Goal: Task Accomplishment & Management: Use online tool/utility

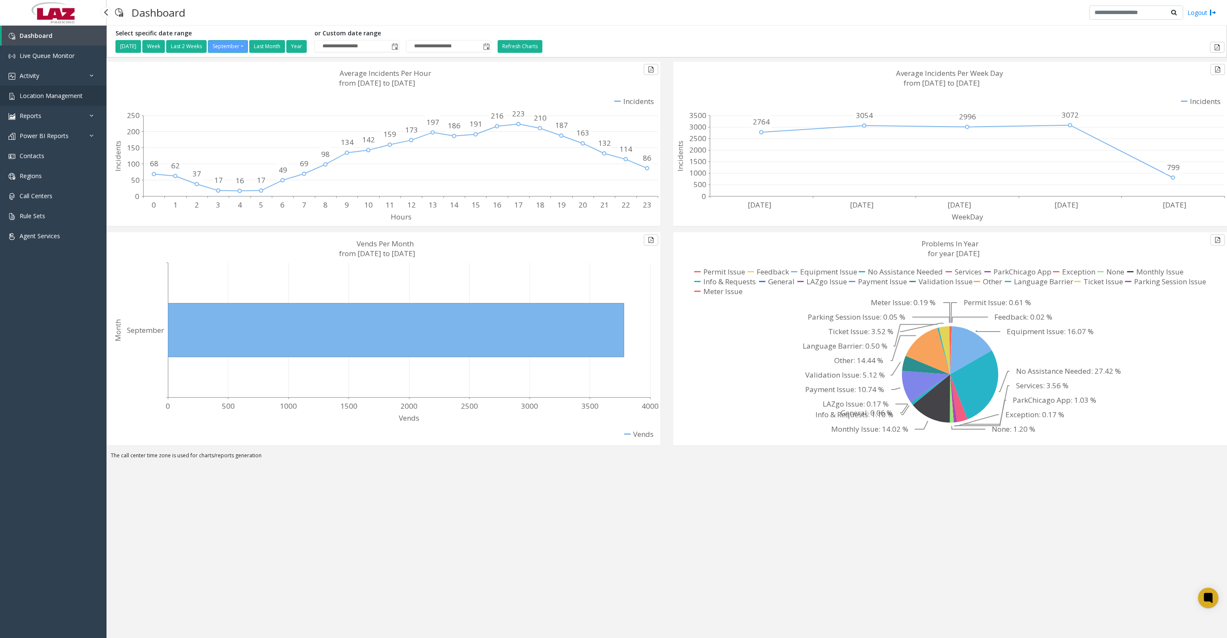
click at [78, 100] on span "Location Management" at bounding box center [51, 96] width 63 height 8
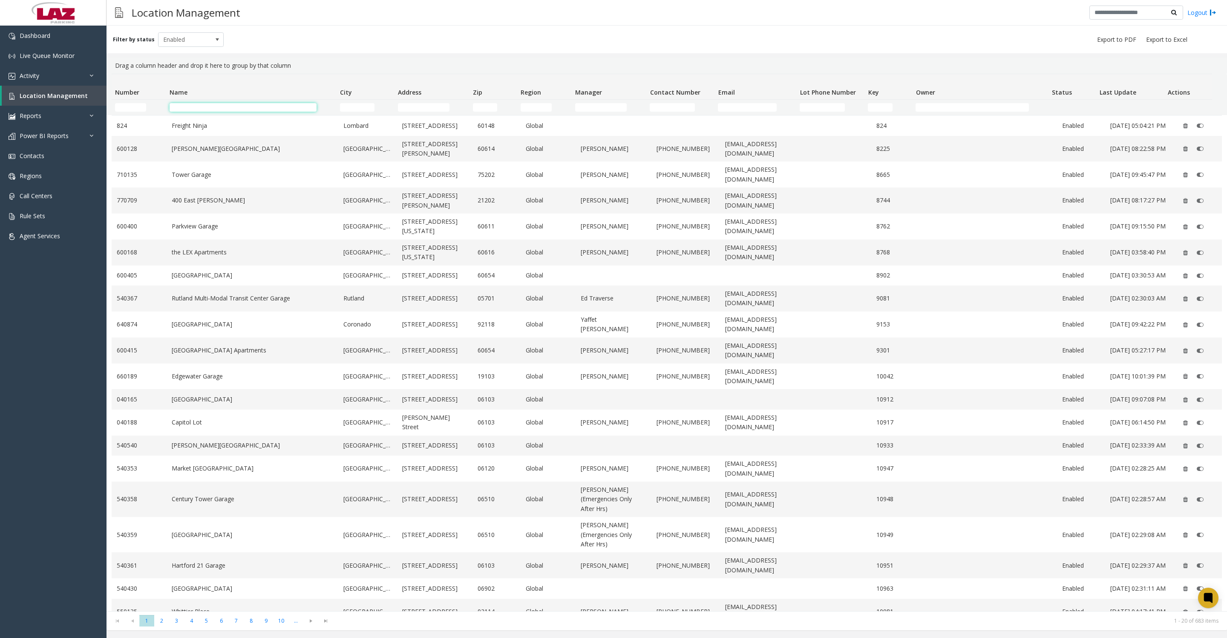
click at [200, 108] on input "Name Filter" at bounding box center [243, 107] width 147 height 9
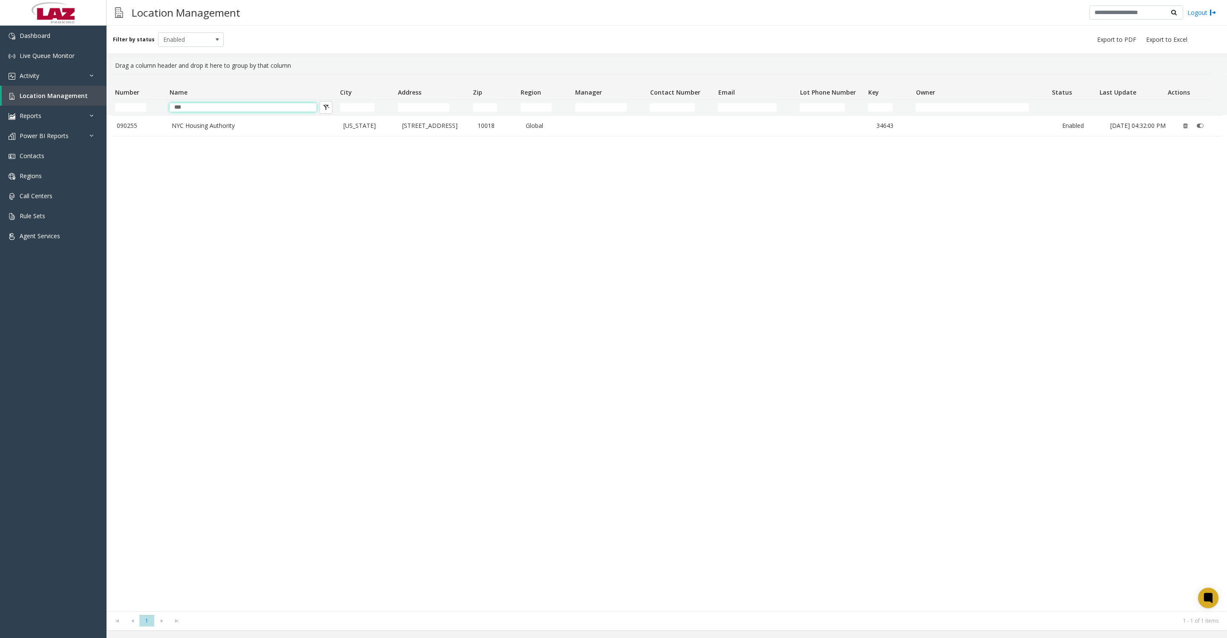
type input "***"
click at [161, 125] on td "090255" at bounding box center [139, 126] width 55 height 20
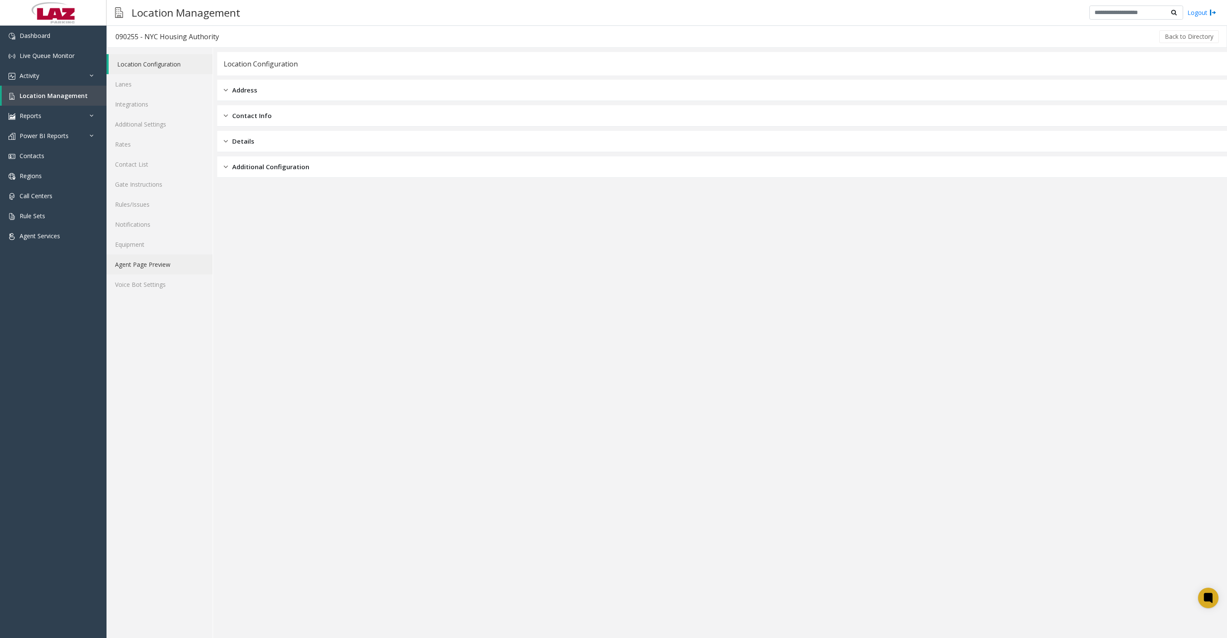
click at [147, 274] on link "Agent Page Preview" at bounding box center [160, 264] width 106 height 20
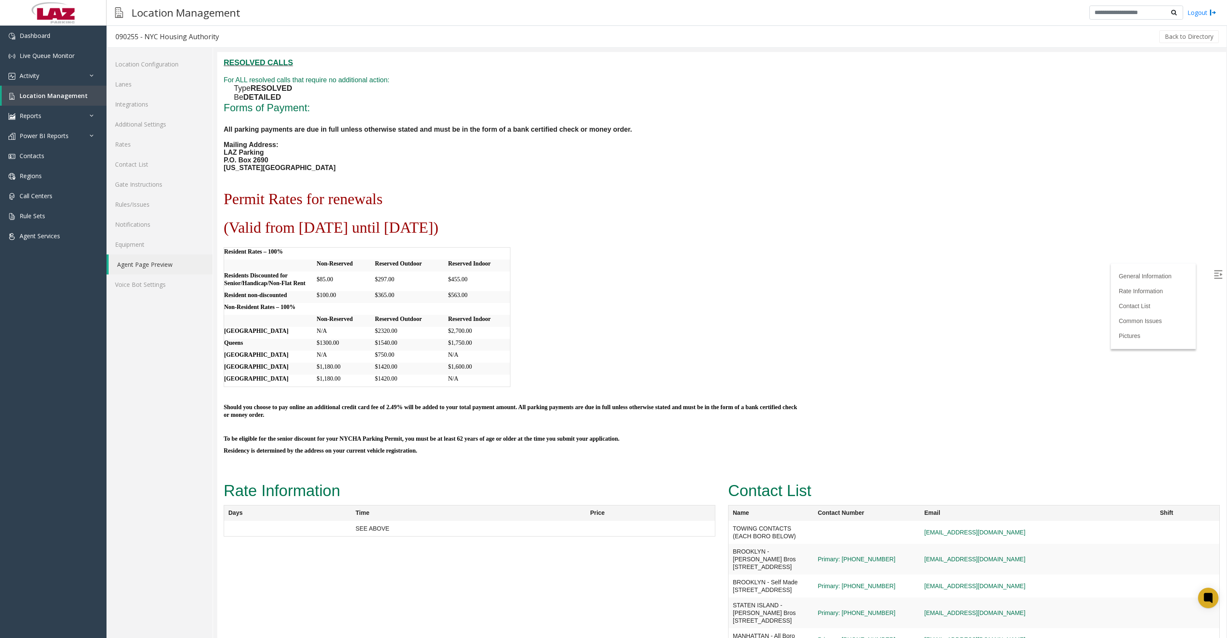
scroll to position [532, 0]
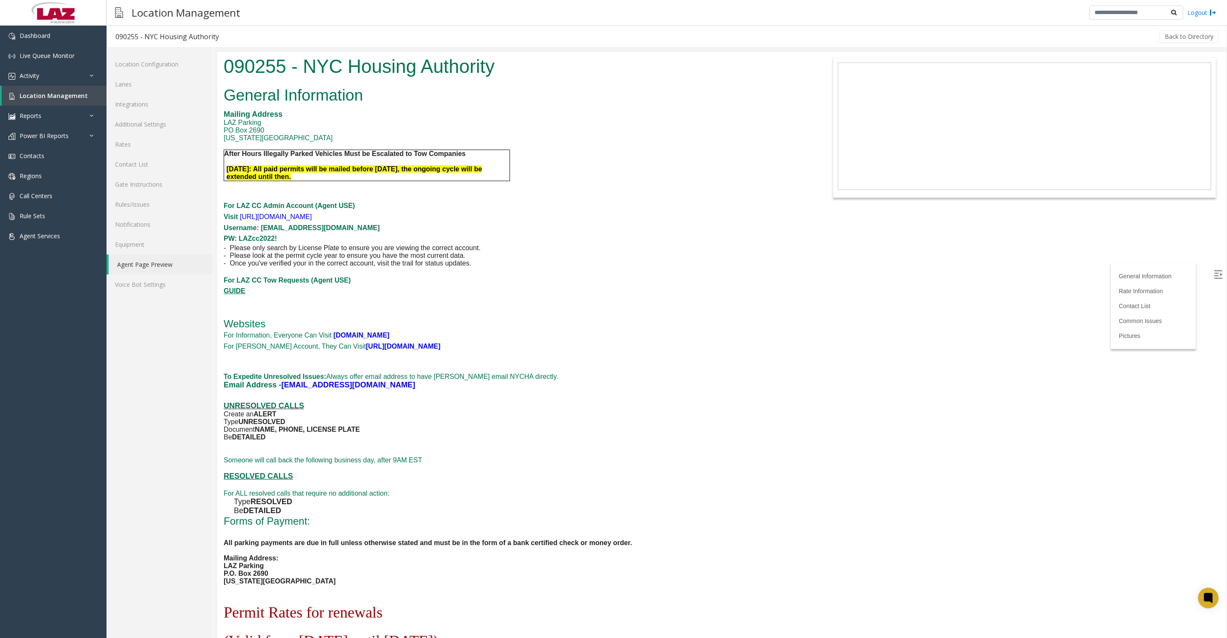
scroll to position [532, 0]
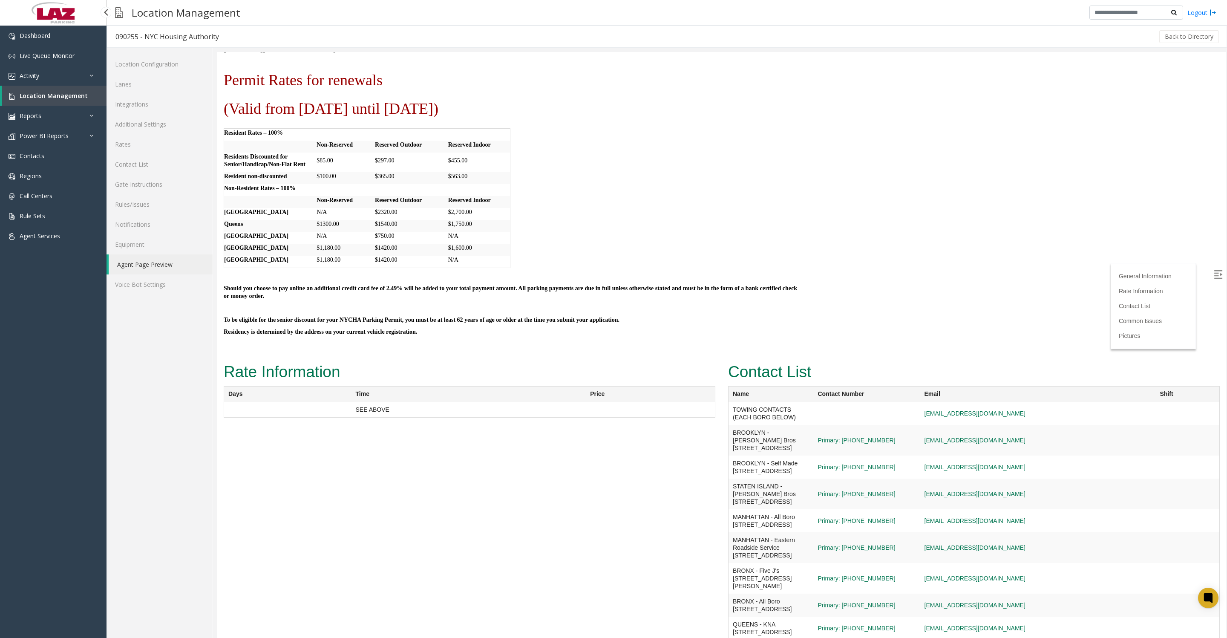
click at [49, 106] on link "Location Management" at bounding box center [54, 96] width 105 height 20
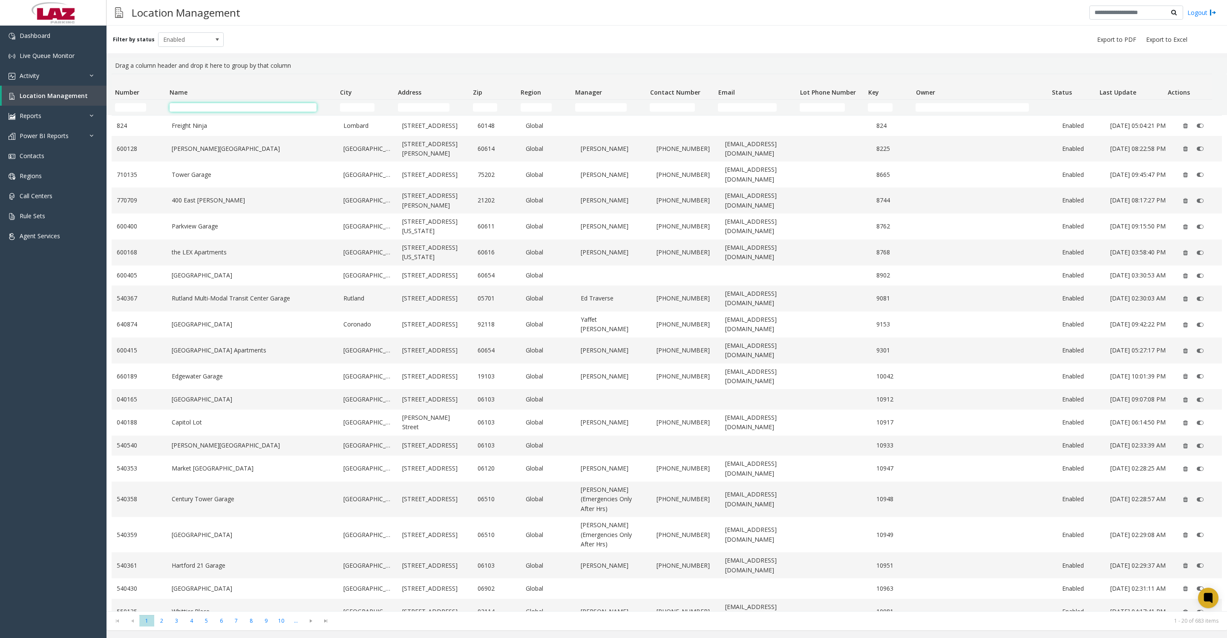
click at [265, 111] on input "Name Filter" at bounding box center [243, 107] width 147 height 9
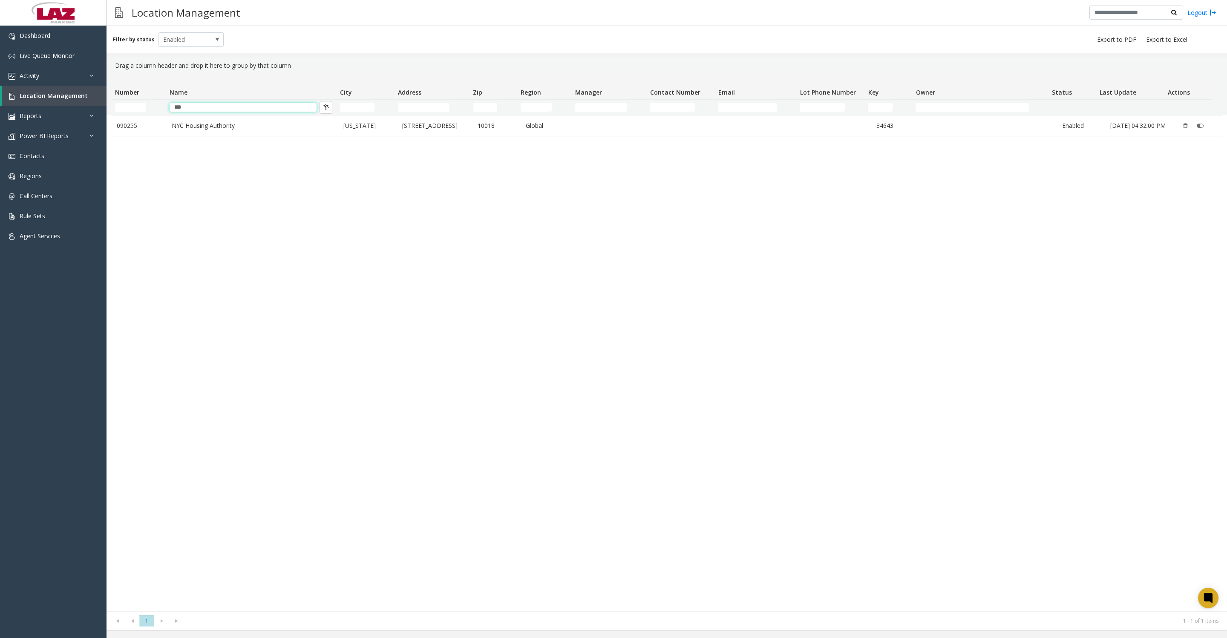
type input "***"
click at [158, 129] on link "090255" at bounding box center [139, 125] width 45 height 9
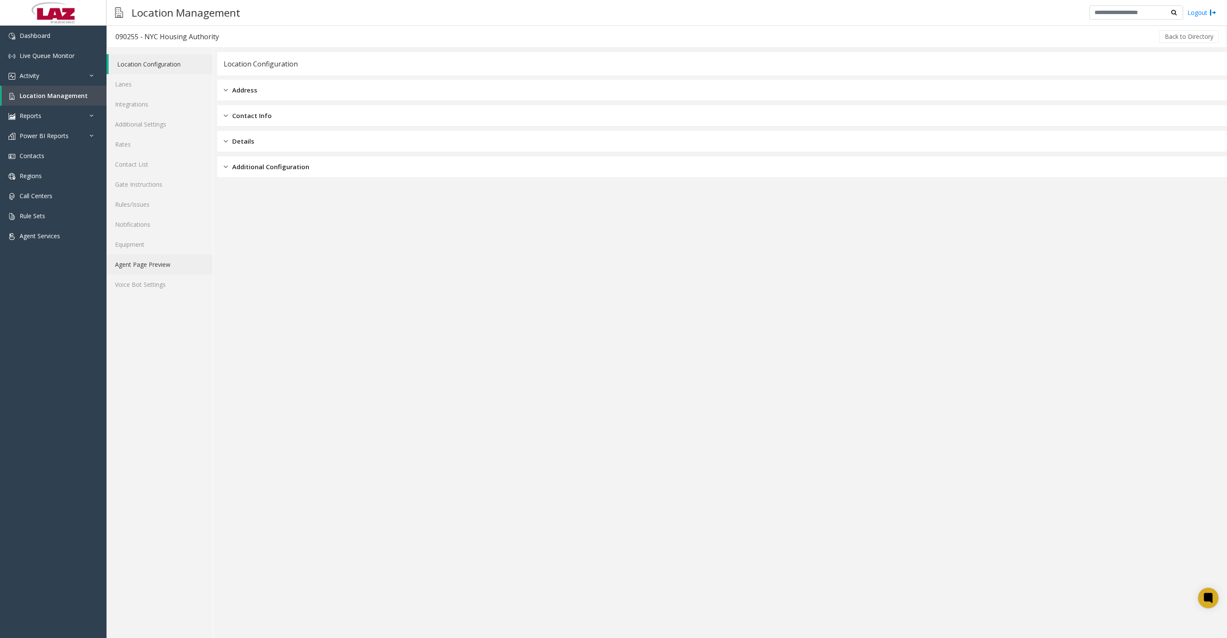
click at [159, 274] on link "Agent Page Preview" at bounding box center [160, 264] width 106 height 20
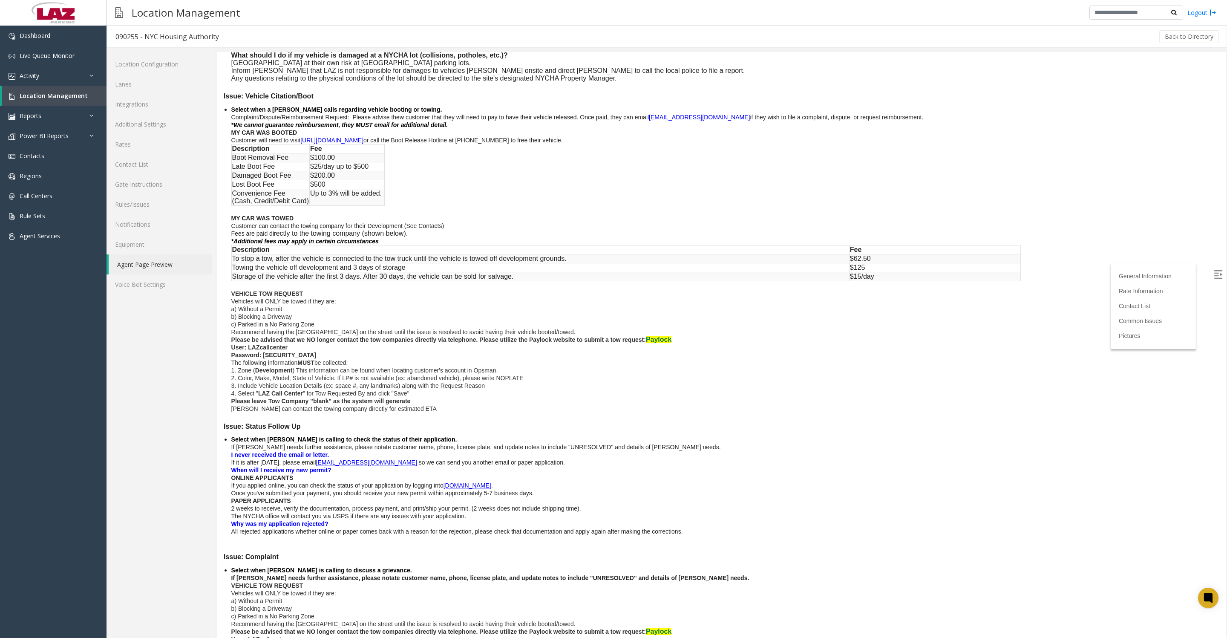
scroll to position [1279, 0]
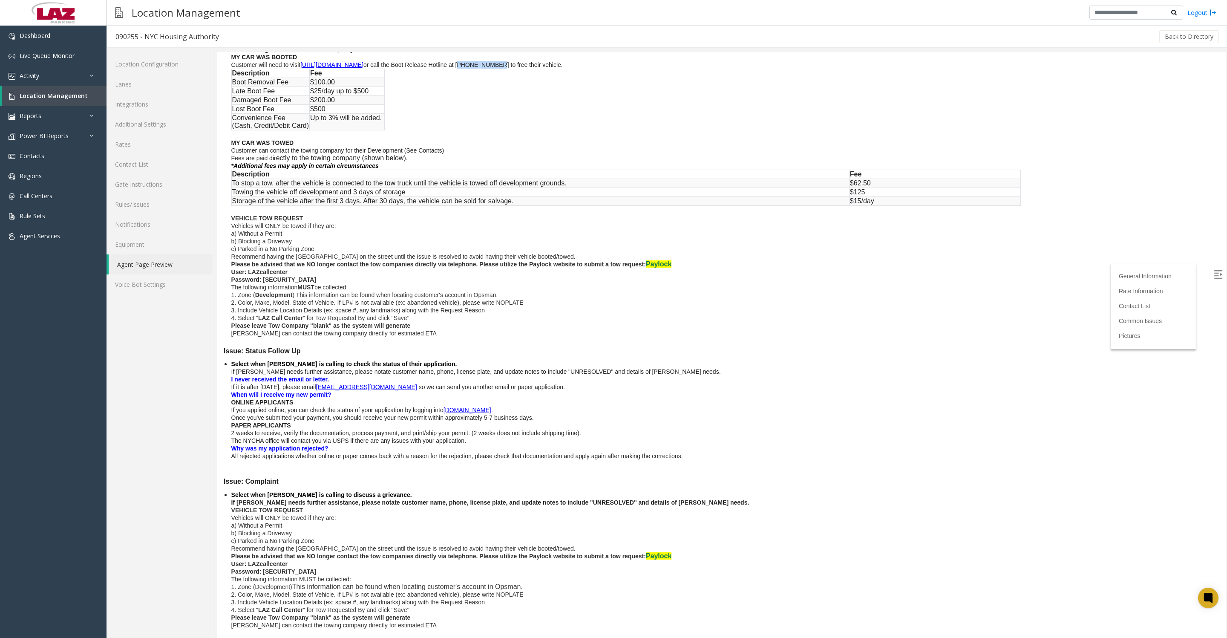
drag, startPoint x: 530, startPoint y: 416, endPoint x: 577, endPoint y: 415, distance: 46.9
click at [563, 68] on span "Customer will need to visit https://nycha.mybootinfo.com/ or call the Boot Rele…" at bounding box center [397, 64] width 332 height 7
copy span "844-859-1073"
click at [39, 80] on span "Activity" at bounding box center [30, 76] width 20 height 8
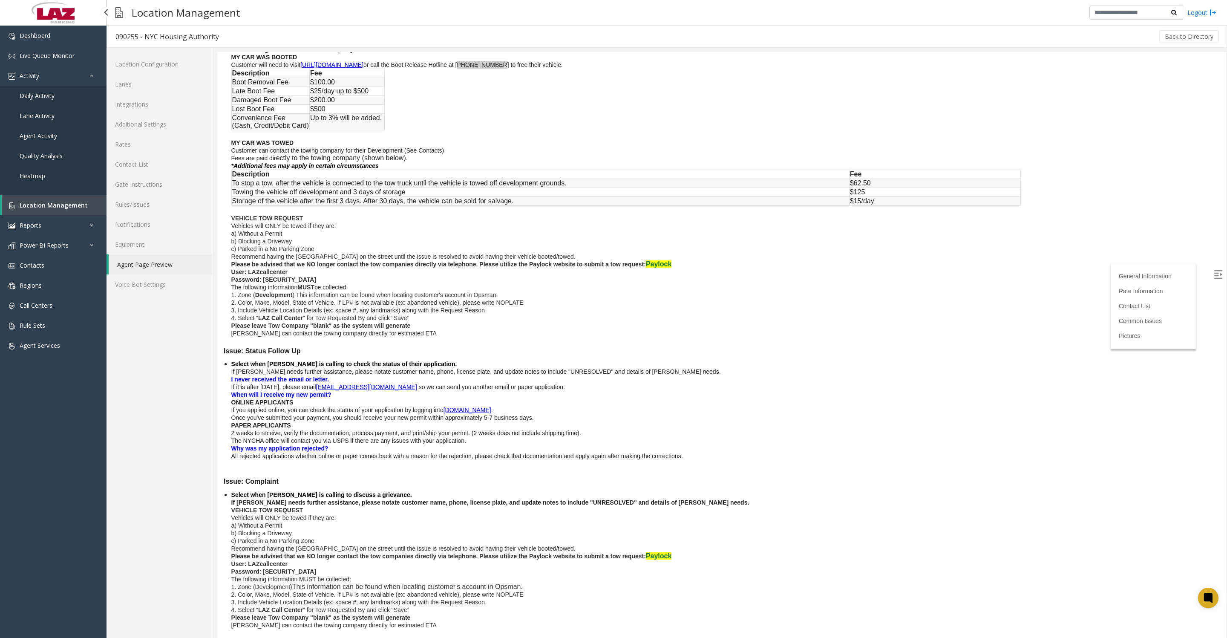
click at [43, 106] on link "Daily Activity" at bounding box center [53, 96] width 107 height 20
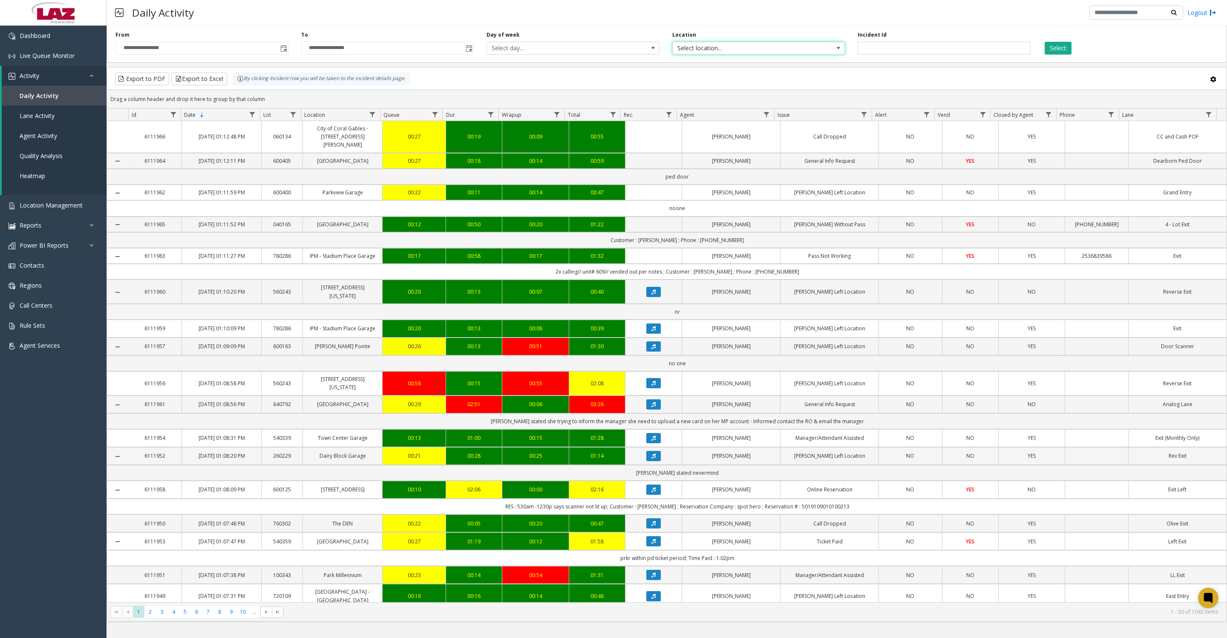
click at [722, 54] on span "Select location..." at bounding box center [742, 48] width 138 height 12
type input "****"
click at [679, 93] on li "100240 Chicago Meters" at bounding box center [758, 97] width 170 height 12
click at [1057, 50] on button "Select" at bounding box center [1058, 48] width 27 height 13
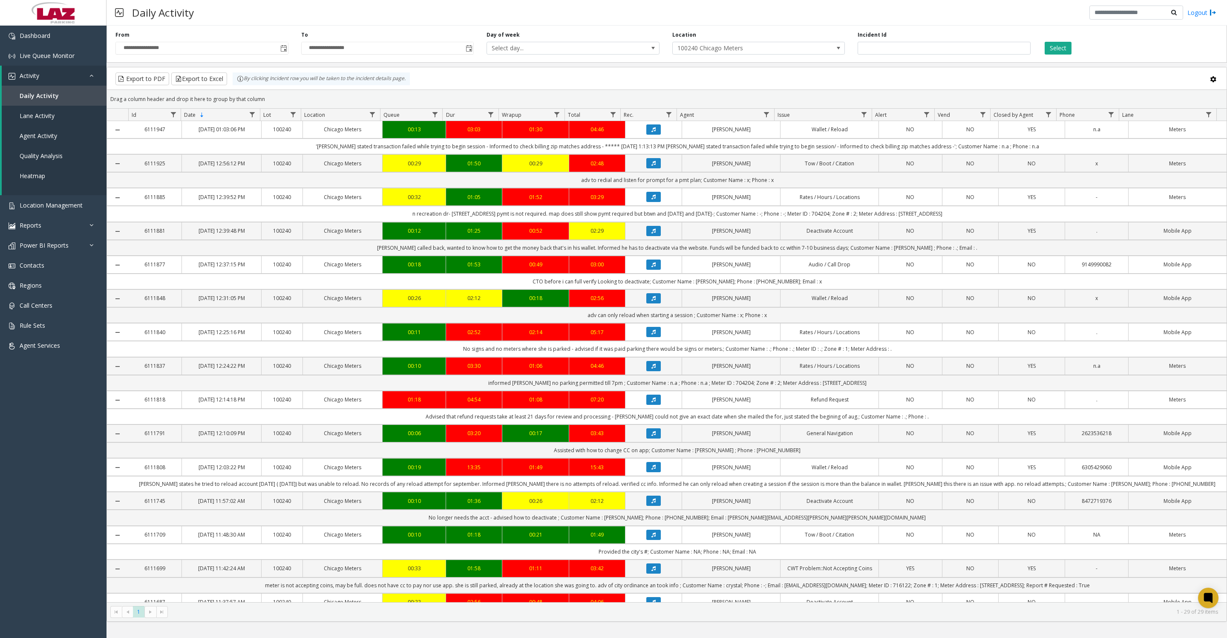
click at [765, 117] on span "Data table" at bounding box center [766, 114] width 7 height 7
click at [780, 162] on input "Agent Filter" at bounding box center [803, 155] width 72 height 14
type input "****"
click button "Filter" at bounding box center [822, 234] width 35 height 19
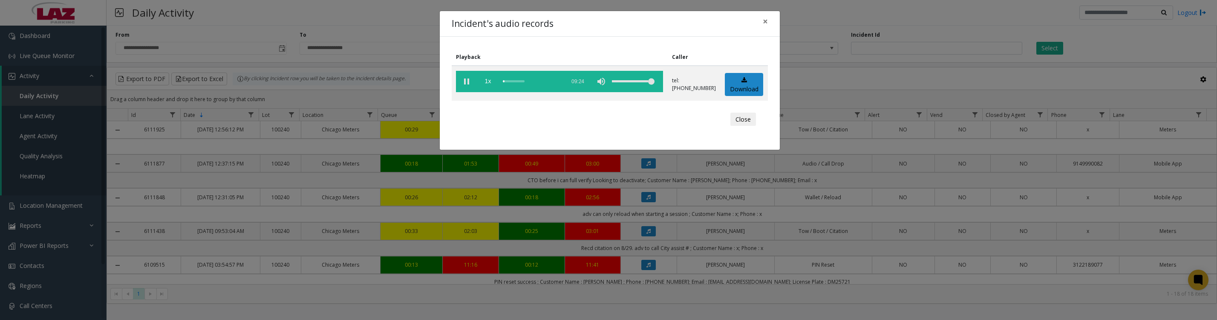
scroll to position [320, 0]
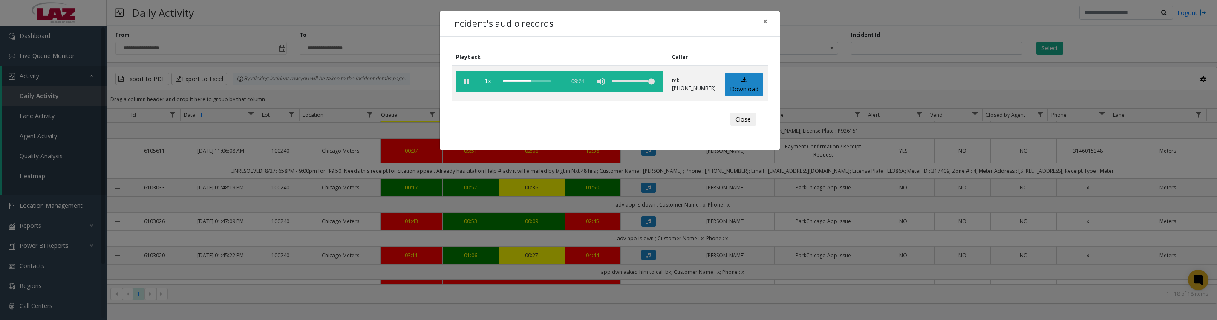
click at [466, 87] on vg-play-pause at bounding box center [466, 81] width 21 height 21
click at [465, 87] on vg-play-pause at bounding box center [466, 81] width 21 height 21
click at [731, 126] on button "Close" at bounding box center [744, 120] width 26 height 14
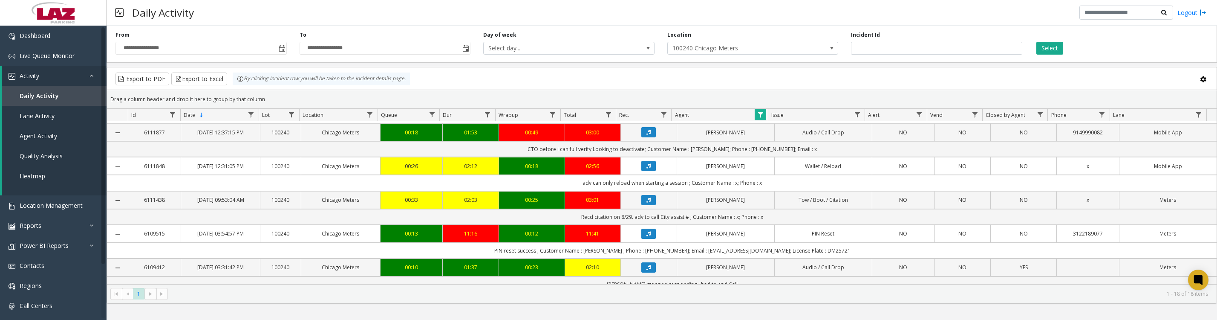
scroll to position [0, 0]
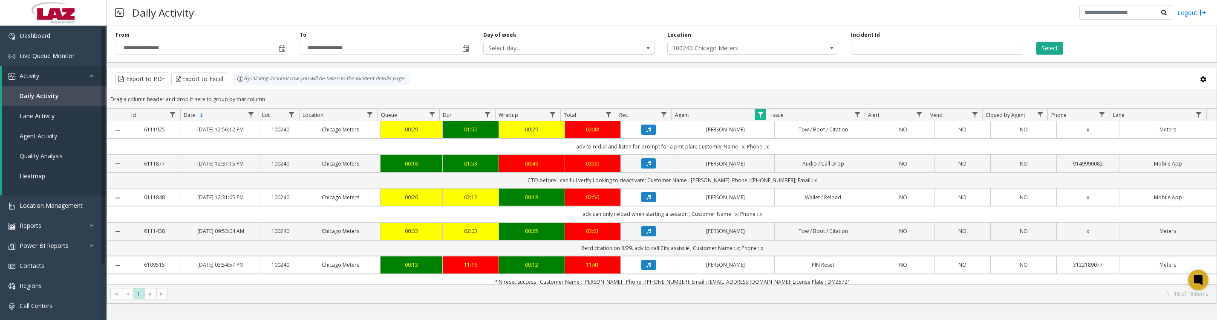
click at [647, 135] on button "Data table" at bounding box center [648, 129] width 14 height 10
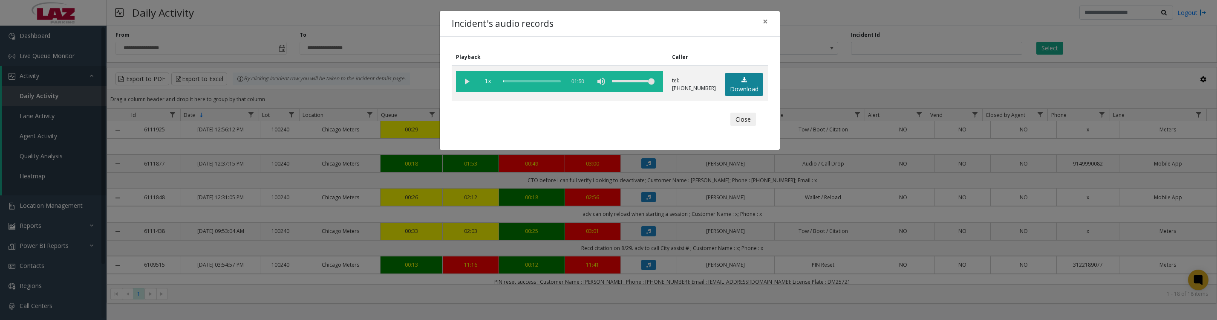
click at [746, 96] on link "Download" at bounding box center [744, 84] width 38 height 23
click at [745, 126] on button "Close" at bounding box center [744, 120] width 26 height 14
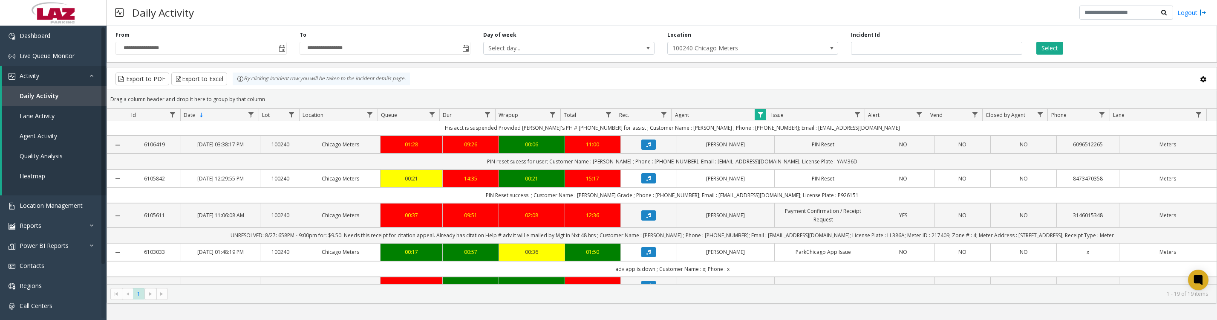
scroll to position [320, 0]
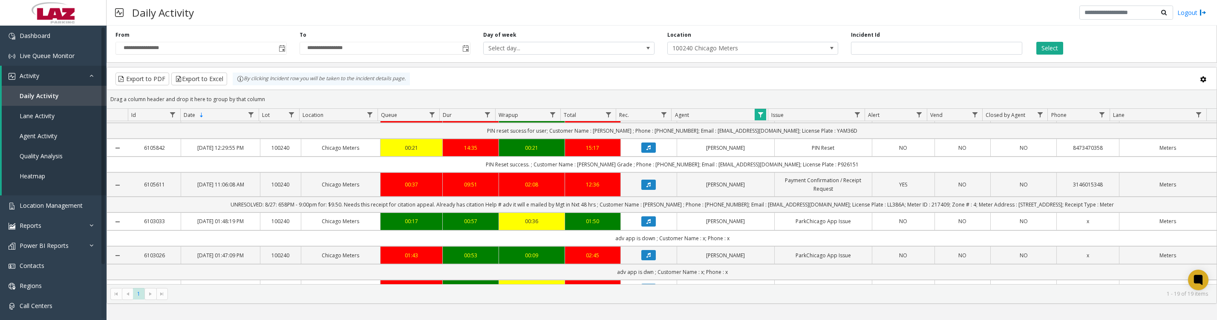
click at [647, 83] on icon "Data table" at bounding box center [649, 80] width 4 height 5
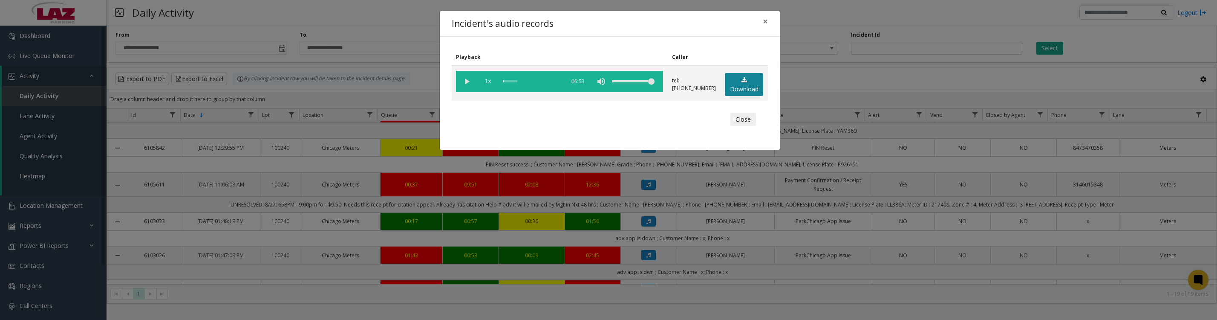
click at [742, 83] on icon at bounding box center [745, 80] width 6 height 6
click at [469, 85] on vg-play-pause at bounding box center [466, 81] width 21 height 21
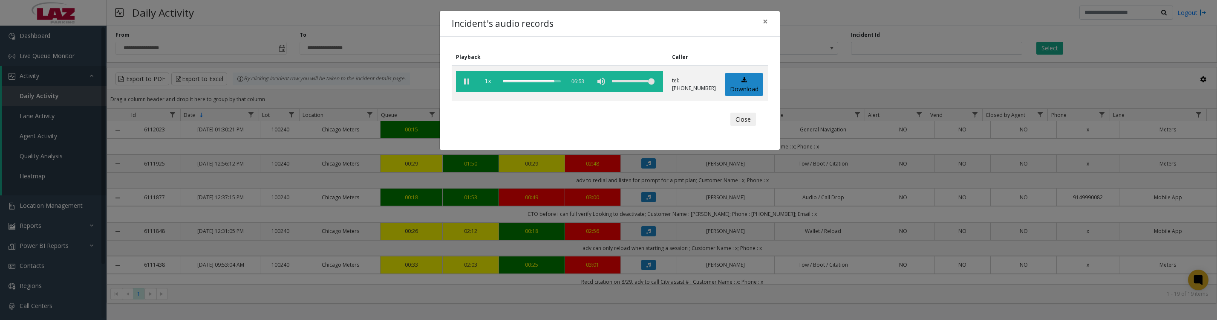
scroll to position [320, 0]
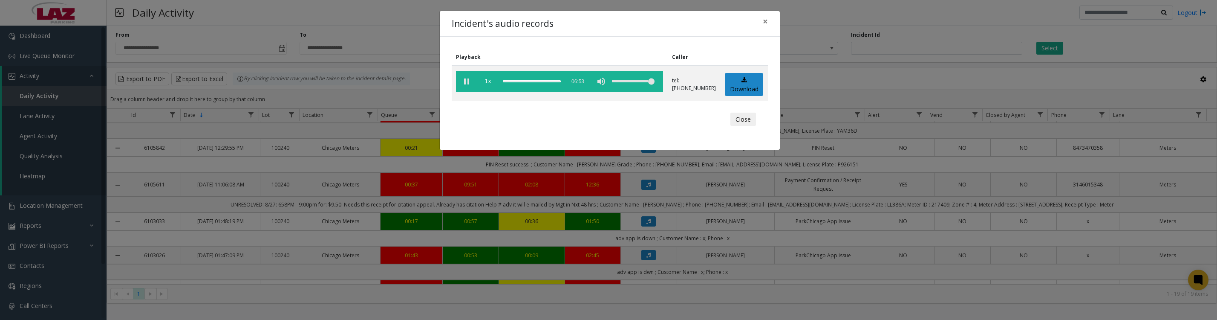
click at [738, 126] on button "Close" at bounding box center [744, 120] width 26 height 14
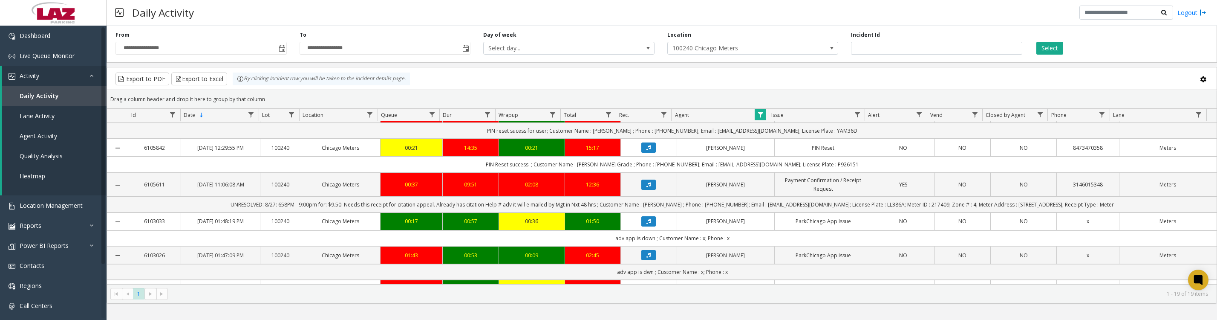
click at [761, 118] on span "Data table" at bounding box center [760, 114] width 7 height 7
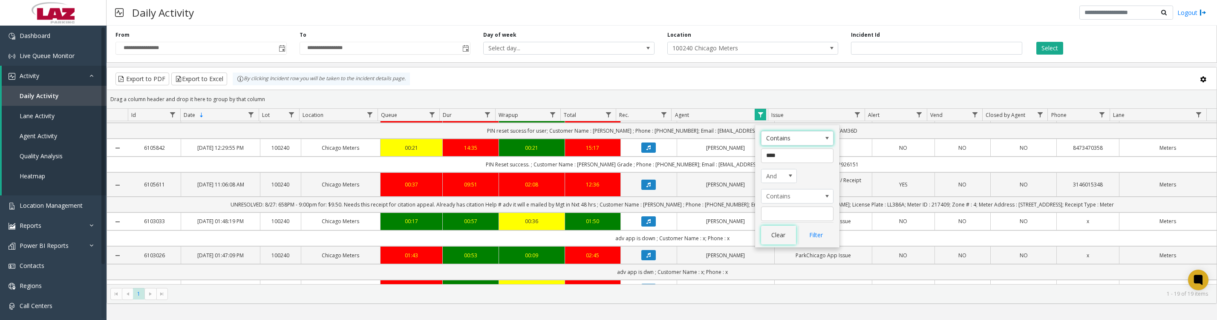
click at [783, 234] on button "Clear" at bounding box center [778, 234] width 35 height 19
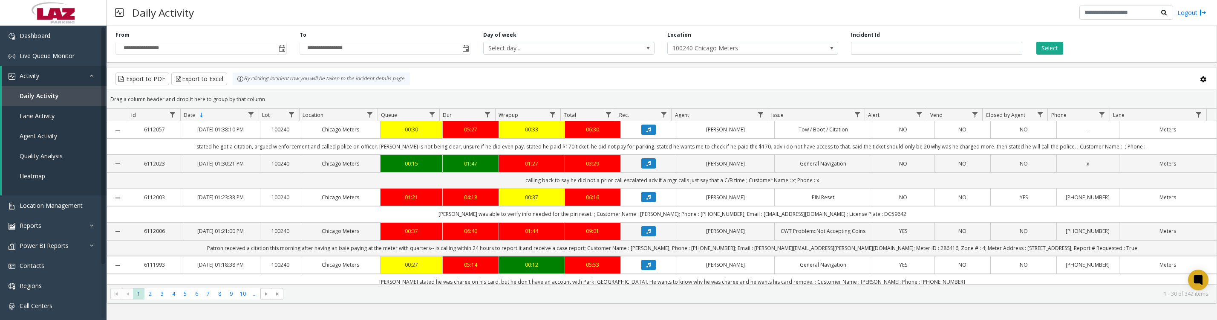
click at [647, 132] on icon "Data table" at bounding box center [649, 129] width 4 height 5
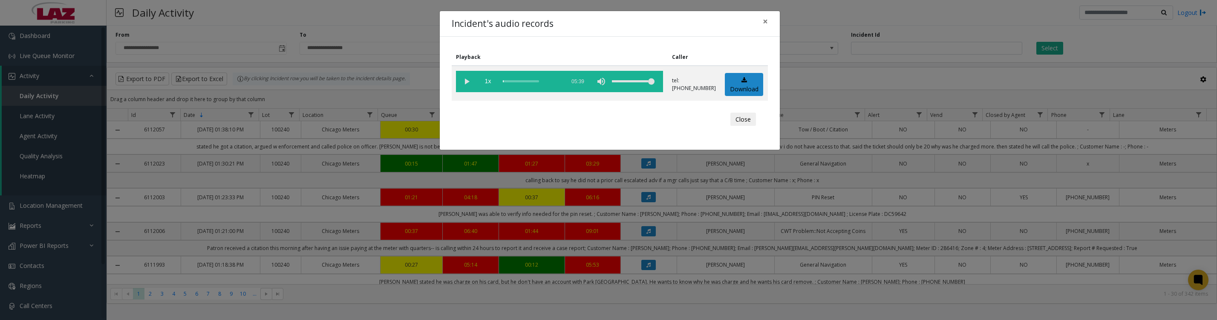
click at [466, 83] on vg-play-pause at bounding box center [466, 81] width 21 height 21
click at [725, 93] on link "Download" at bounding box center [744, 84] width 38 height 23
click at [467, 81] on vg-play-pause at bounding box center [466, 81] width 21 height 21
click at [745, 124] on button "Close" at bounding box center [744, 120] width 26 height 14
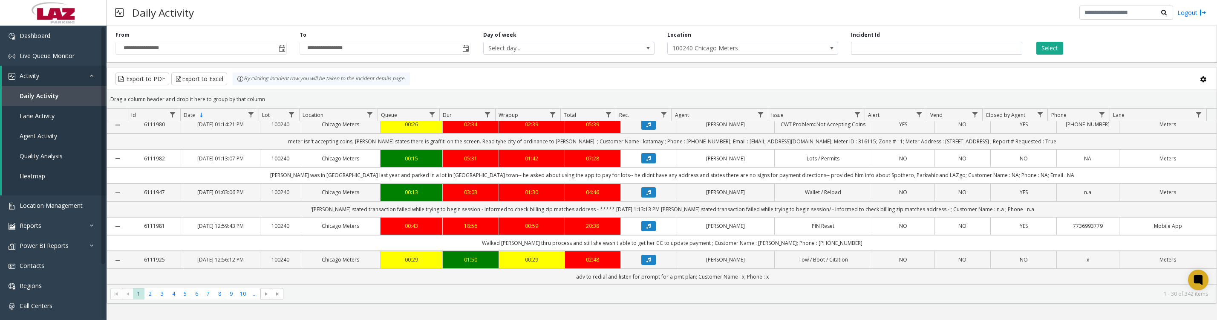
scroll to position [213, 0]
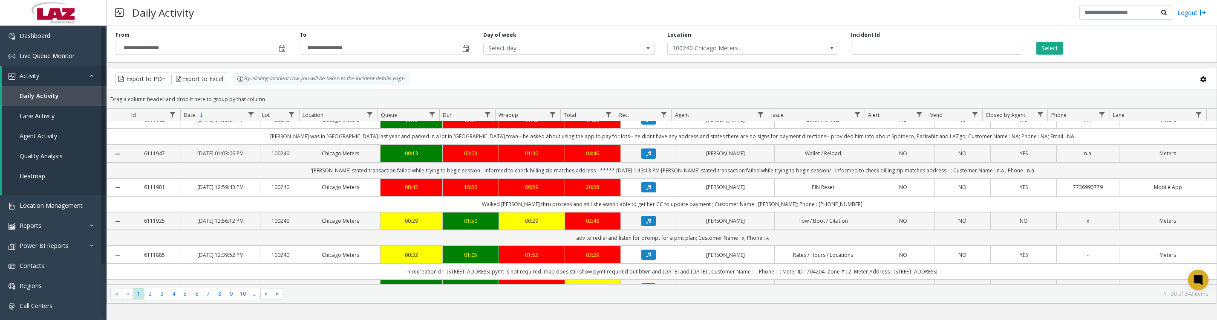
click at [647, 156] on icon "Data table" at bounding box center [649, 153] width 4 height 5
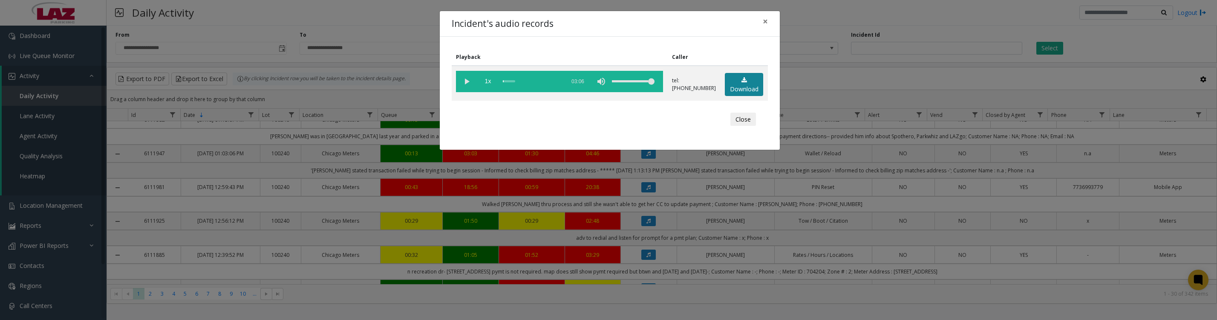
click at [749, 83] on link "Download" at bounding box center [744, 84] width 38 height 23
click at [746, 123] on button "Close" at bounding box center [744, 120] width 26 height 14
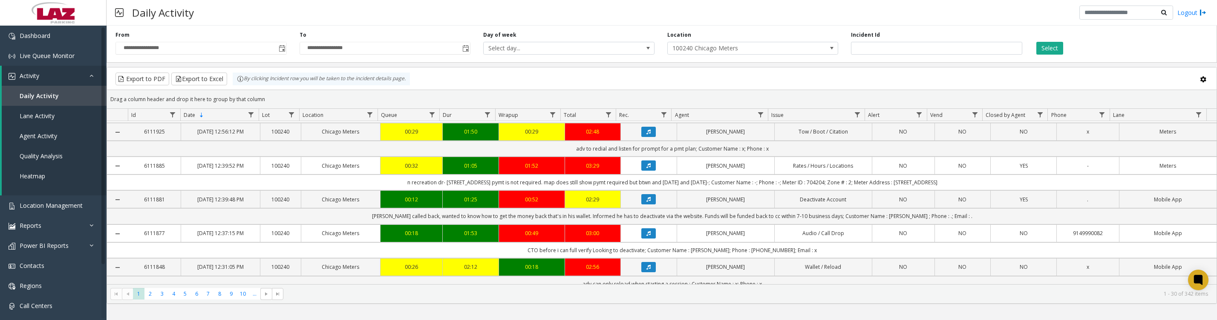
scroll to position [320, 0]
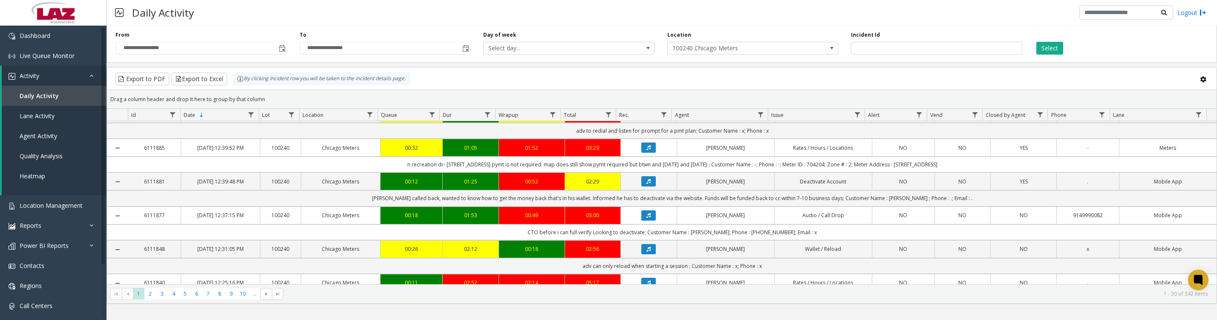
click at [647, 150] on icon "Data table" at bounding box center [649, 147] width 4 height 5
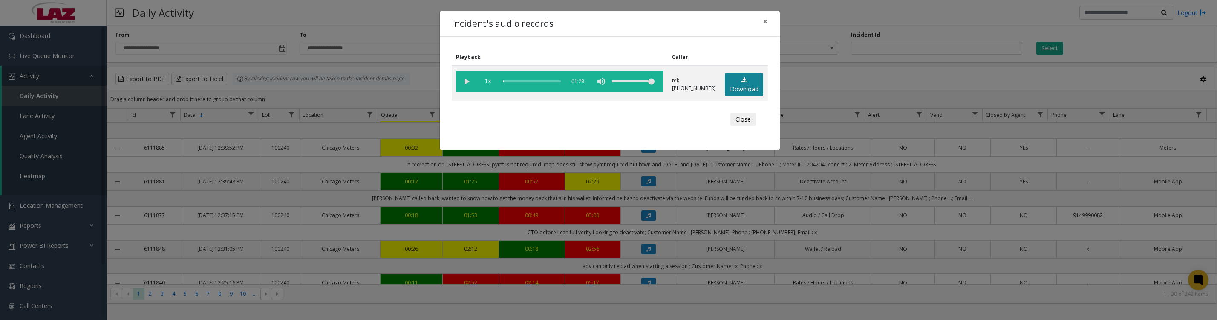
click at [737, 93] on link "Download" at bounding box center [744, 84] width 38 height 23
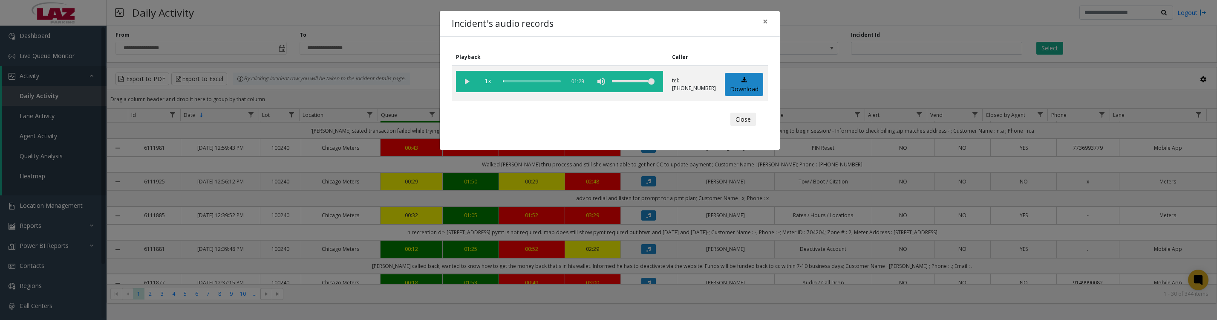
click at [733, 126] on button "Close" at bounding box center [744, 120] width 26 height 14
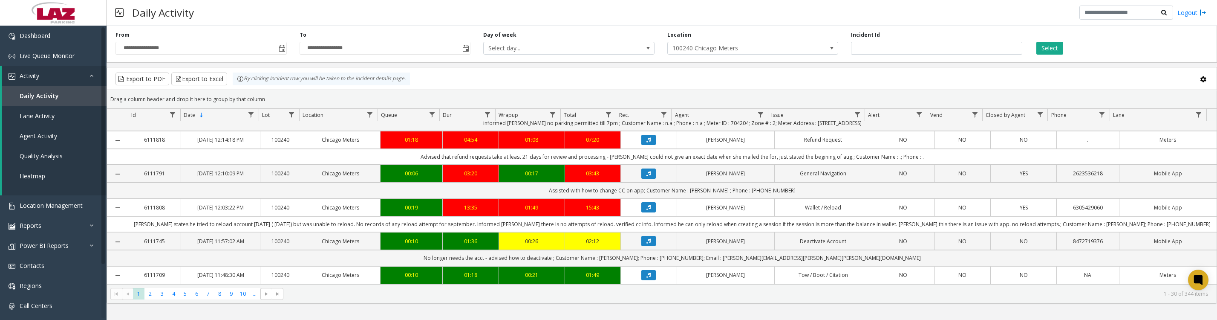
scroll to position [639, 0]
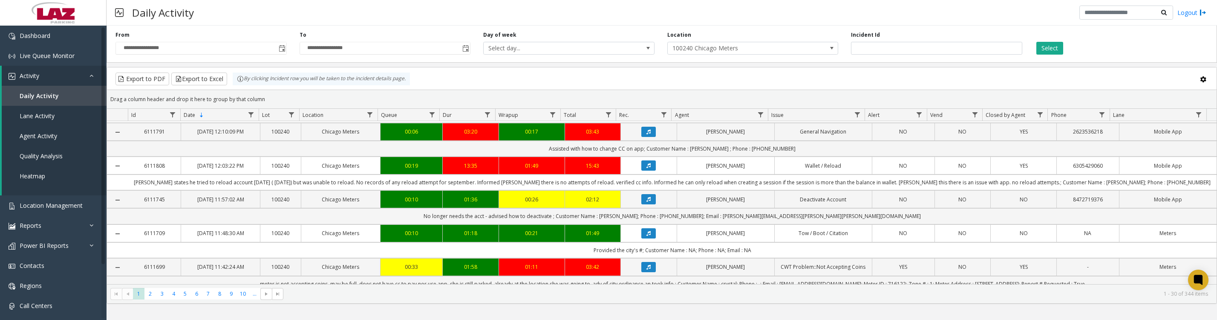
click at [641, 35] on button "Data table" at bounding box center [648, 30] width 14 height 10
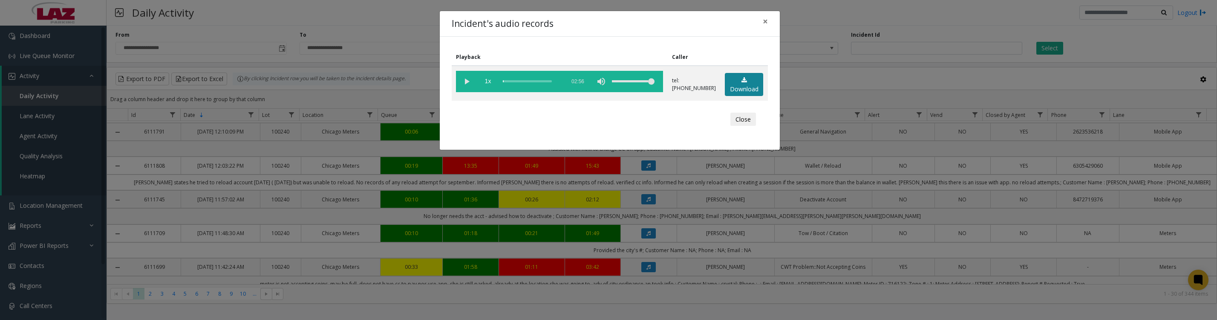
click at [742, 93] on link "Download" at bounding box center [744, 84] width 38 height 23
click at [736, 126] on button "Close" at bounding box center [744, 120] width 26 height 14
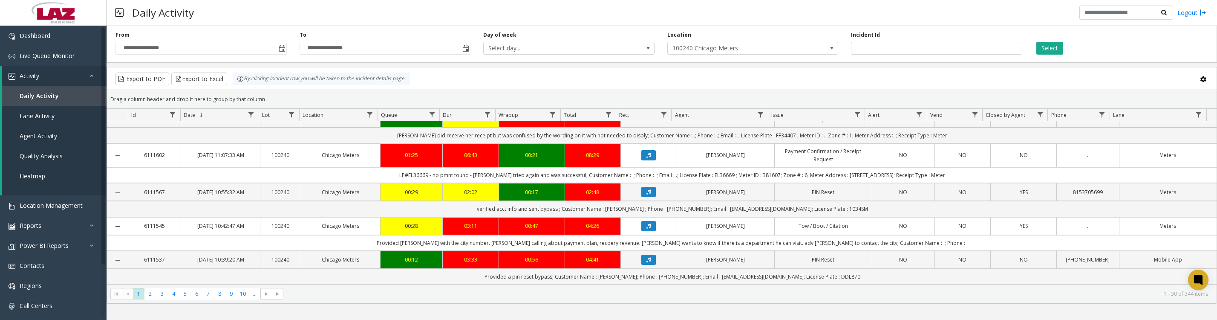
scroll to position [1094, 0]
click at [152, 297] on span "2" at bounding box center [150, 294] width 12 height 12
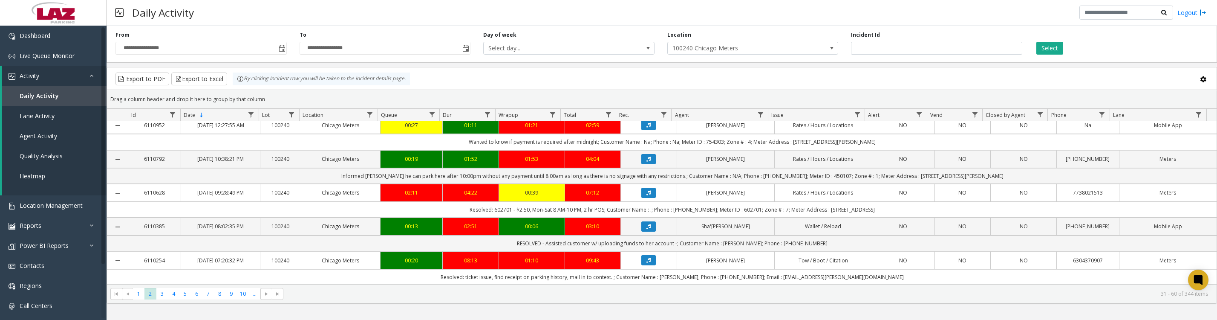
scroll to position [320, 0]
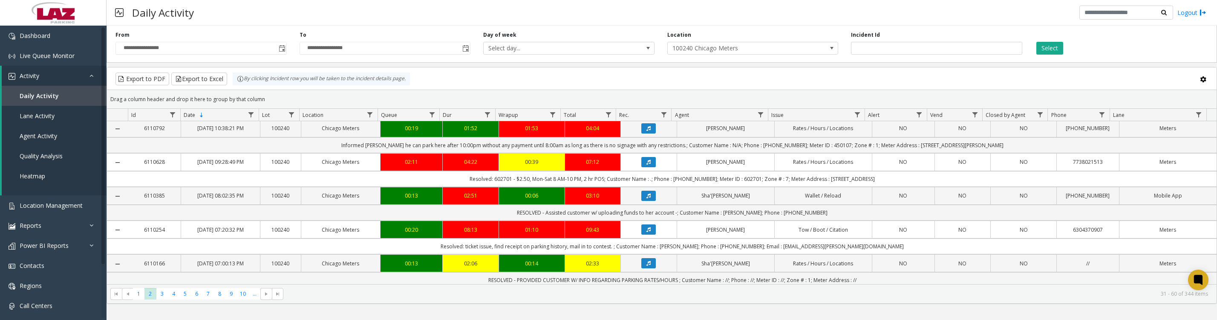
click at [650, 99] on button "Data table" at bounding box center [648, 94] width 14 height 10
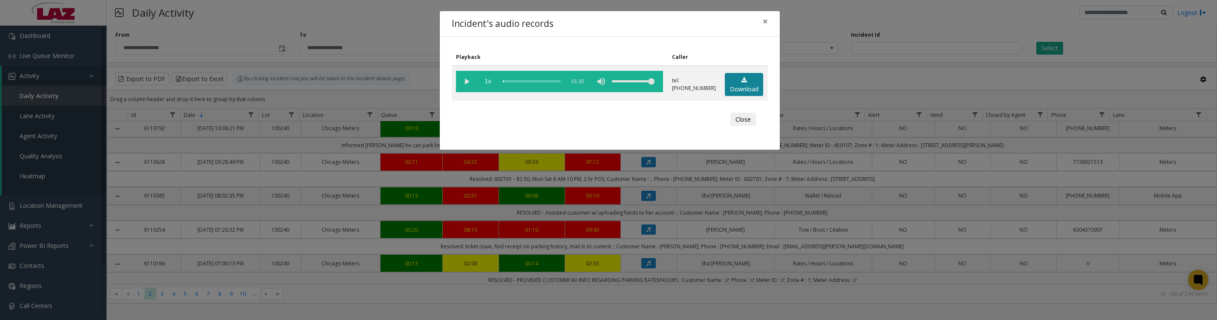
click at [751, 82] on link "Download" at bounding box center [744, 84] width 38 height 23
click at [466, 88] on vg-play-pause at bounding box center [466, 81] width 21 height 21
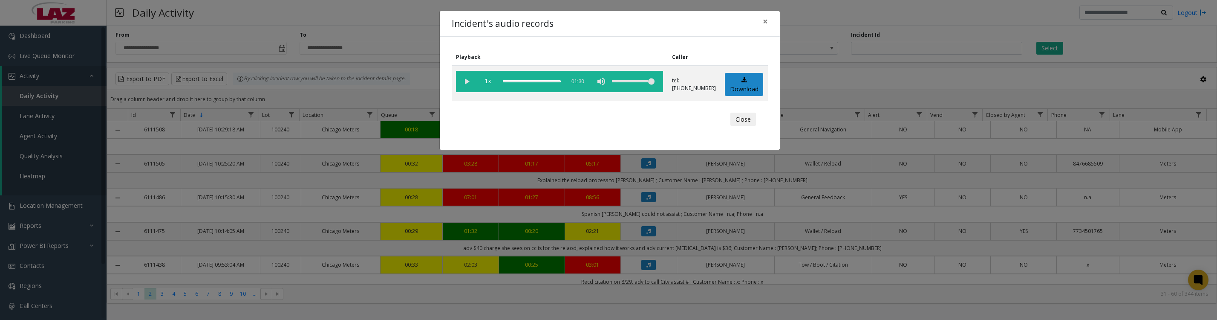
scroll to position [320, 0]
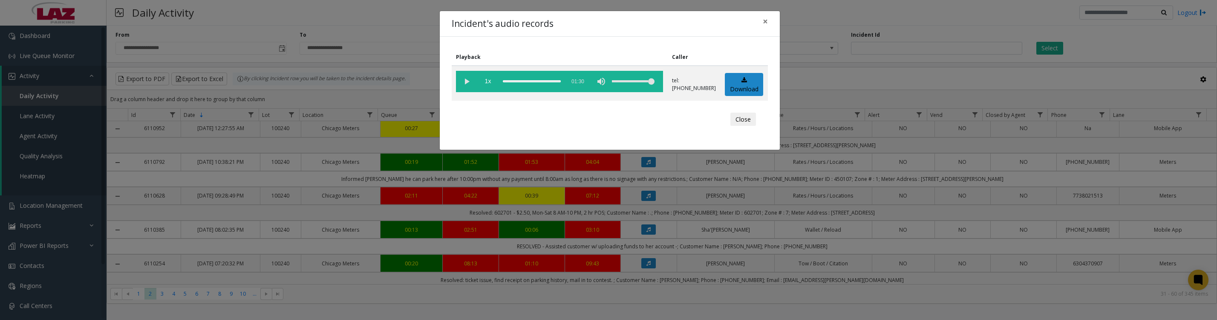
click at [743, 126] on button "Close" at bounding box center [744, 120] width 26 height 14
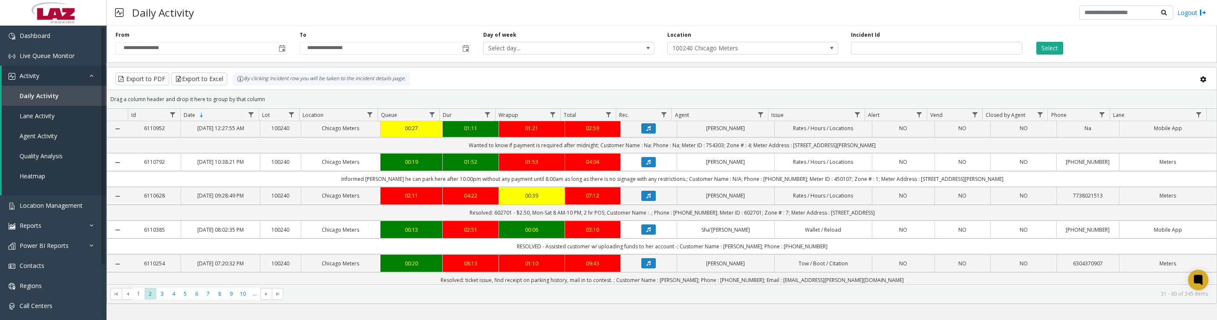
click at [648, 167] on button "Data table" at bounding box center [648, 162] width 14 height 10
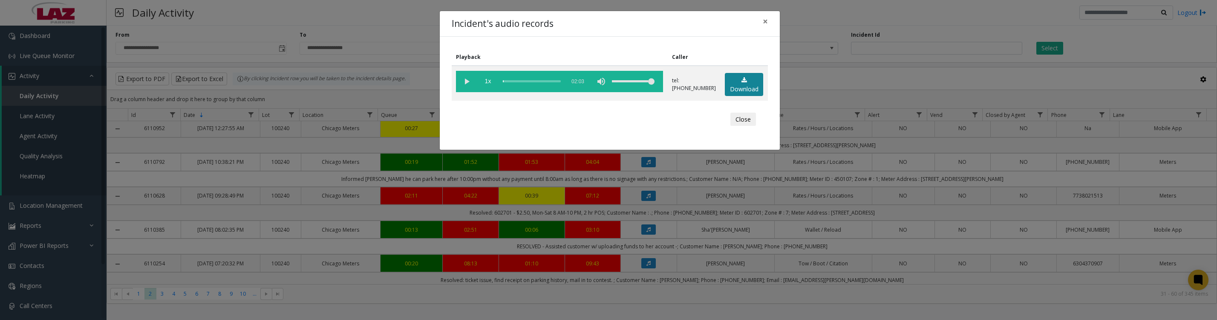
click at [734, 92] on link "Download" at bounding box center [744, 84] width 38 height 23
click at [464, 86] on vg-play-pause at bounding box center [466, 81] width 21 height 21
click at [465, 81] on vg-play-pause at bounding box center [466, 81] width 21 height 21
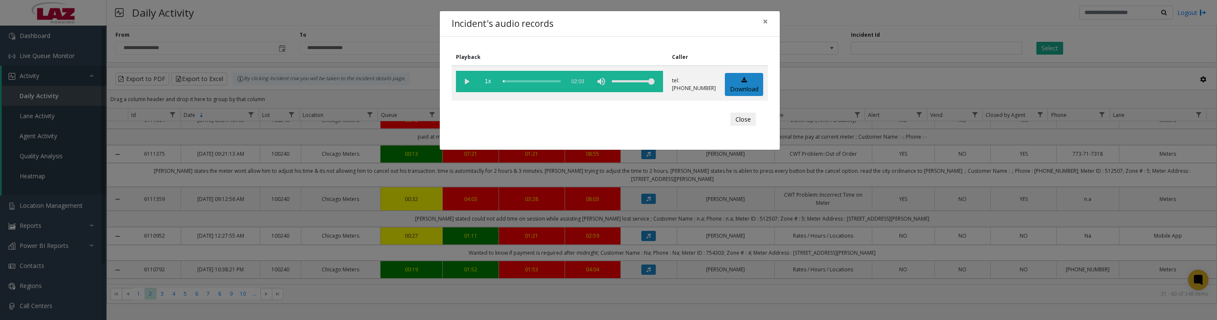
click at [747, 126] on button "Close" at bounding box center [744, 120] width 26 height 14
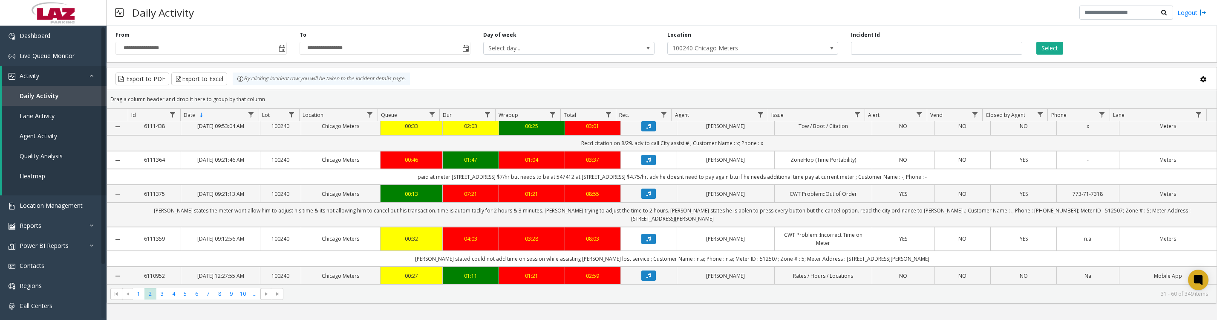
click at [952, 44] on div "Incident Id" at bounding box center [937, 42] width 184 height 23
click at [924, 47] on input "number" at bounding box center [936, 48] width 171 height 13
type input "*******"
click at [1037, 42] on button "Select" at bounding box center [1050, 48] width 27 height 13
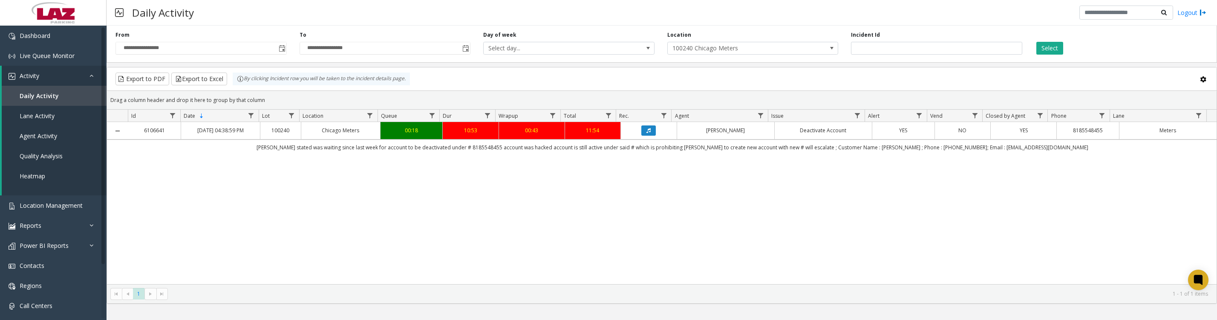
click at [926, 44] on div "Incident Id *******" at bounding box center [937, 42] width 184 height 23
drag, startPoint x: 918, startPoint y: 53, endPoint x: 831, endPoint y: 53, distance: 87.4
click at [831, 53] on div "**********" at bounding box center [662, 42] width 1111 height 40
click at [890, 54] on input "number" at bounding box center [936, 48] width 171 height 13
type input "*******"
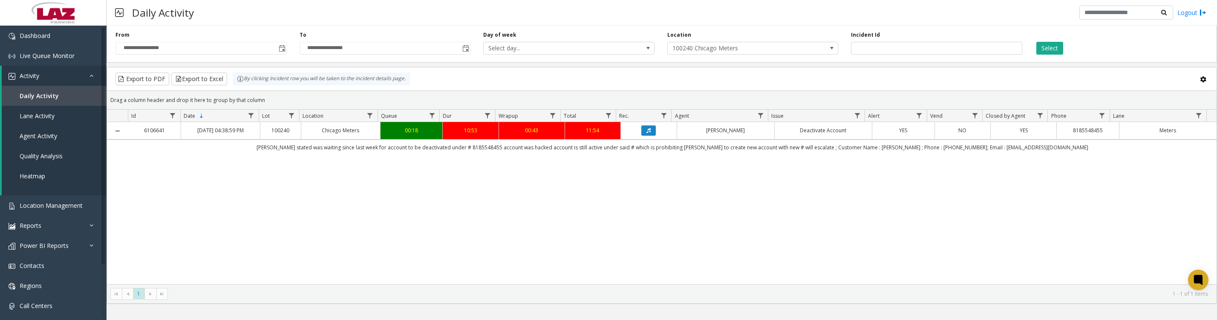
click at [1055, 48] on button "Select" at bounding box center [1050, 48] width 27 height 13
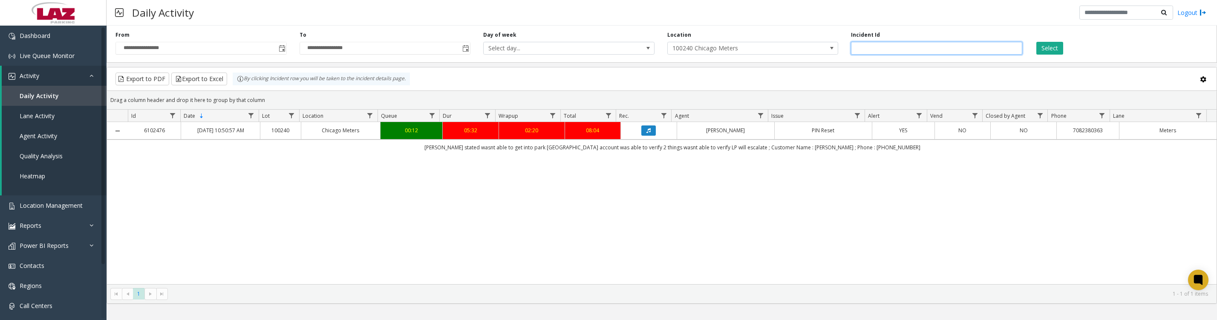
drag, startPoint x: 927, startPoint y: 57, endPoint x: 841, endPoint y: 58, distance: 86.1
click at [841, 58] on div "**********" at bounding box center [662, 42] width 1111 height 40
click at [1051, 49] on button "Select" at bounding box center [1050, 48] width 27 height 13
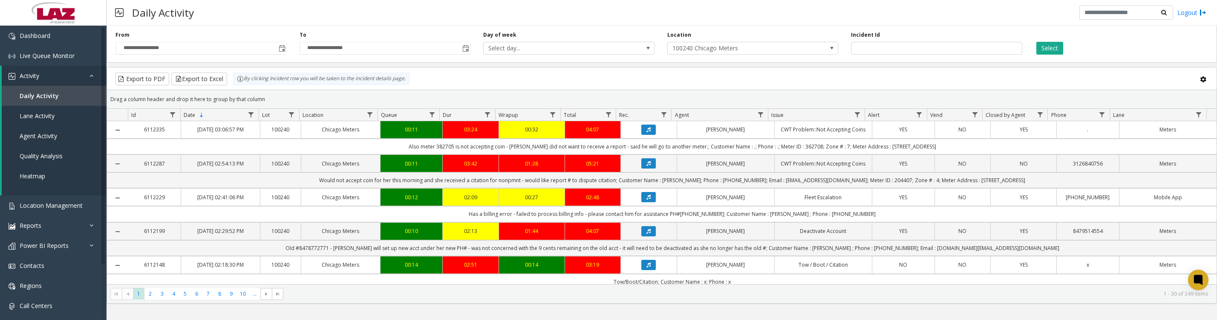
click at [758, 118] on span "Data table" at bounding box center [760, 114] width 7 height 7
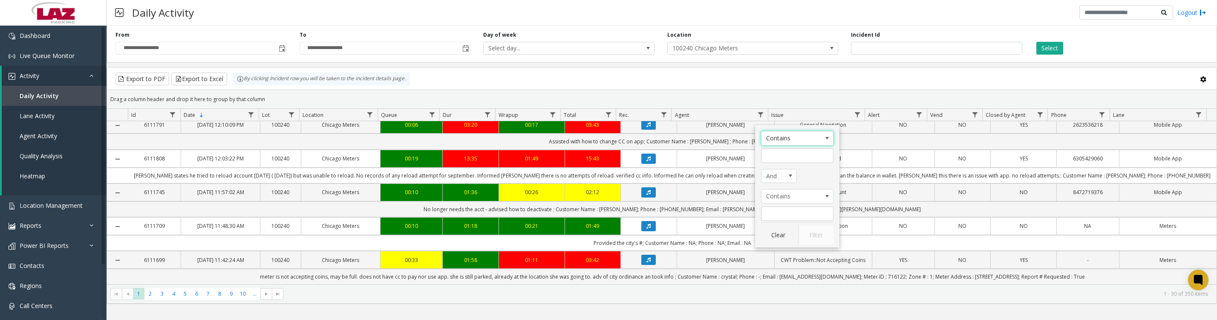
scroll to position [1094, 0]
click at [150, 299] on span "2" at bounding box center [150, 294] width 12 height 12
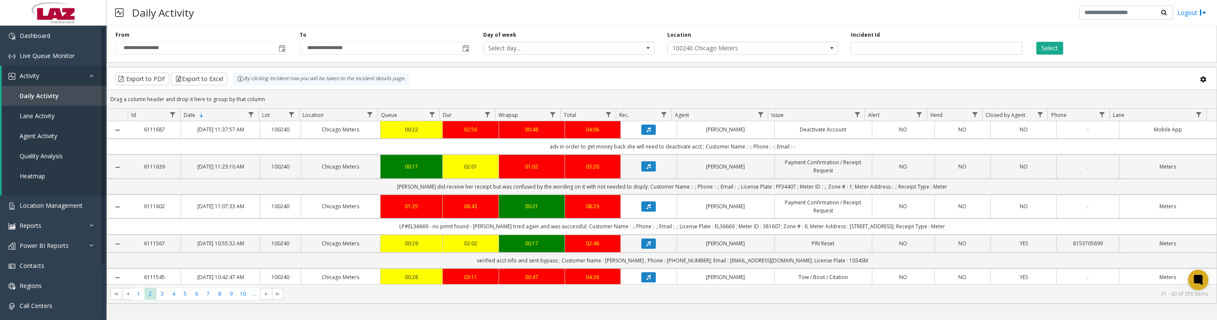
scroll to position [107, 0]
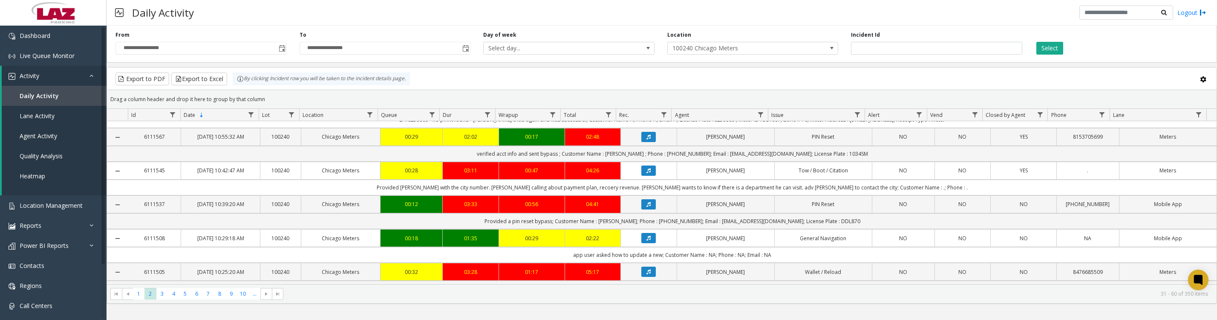
click at [647, 207] on icon "Data table" at bounding box center [649, 204] width 4 height 5
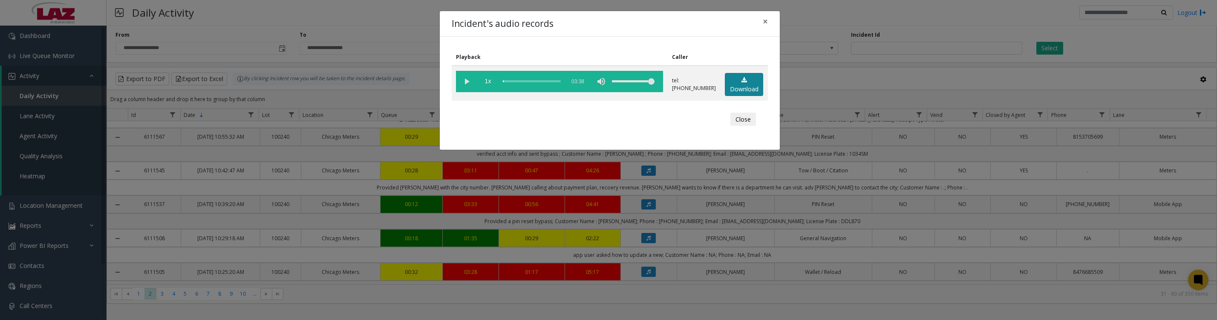
click at [743, 88] on link "Download" at bounding box center [744, 84] width 38 height 23
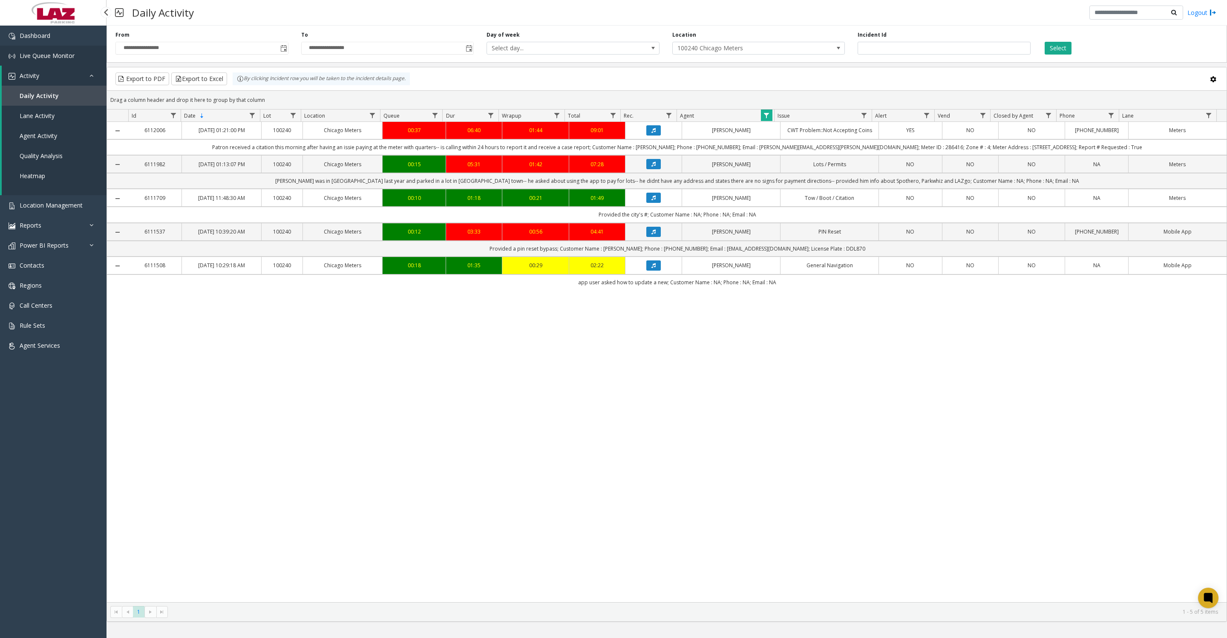
click at [55, 58] on span "Live Queue Monitor" at bounding box center [47, 56] width 55 height 8
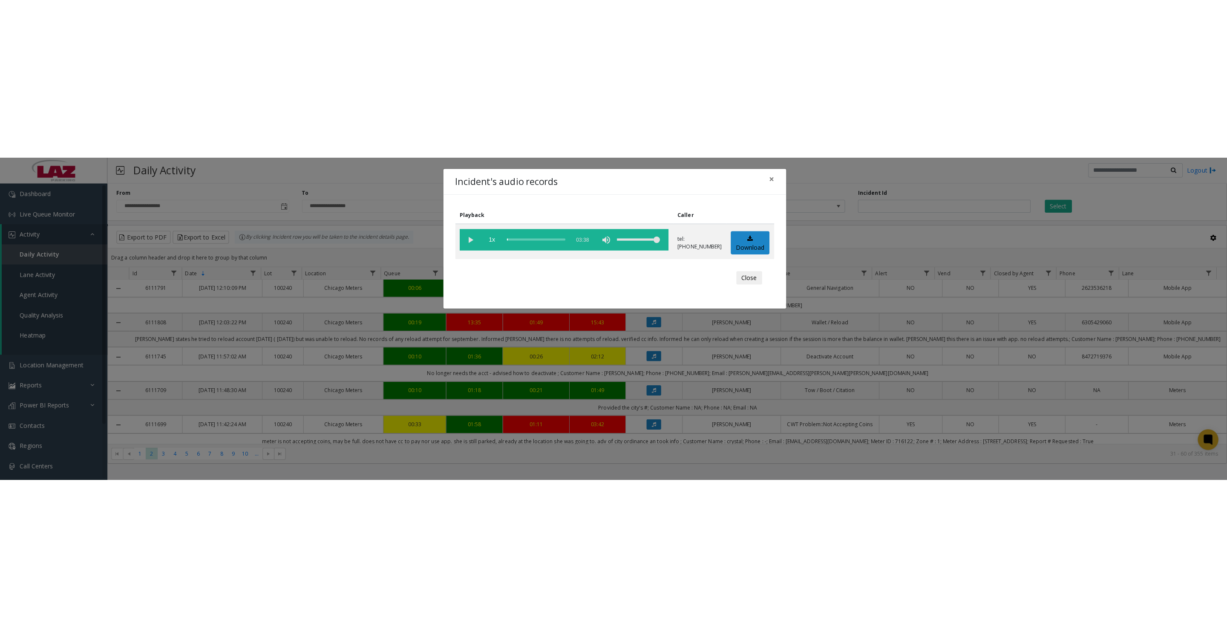
scroll to position [107, 0]
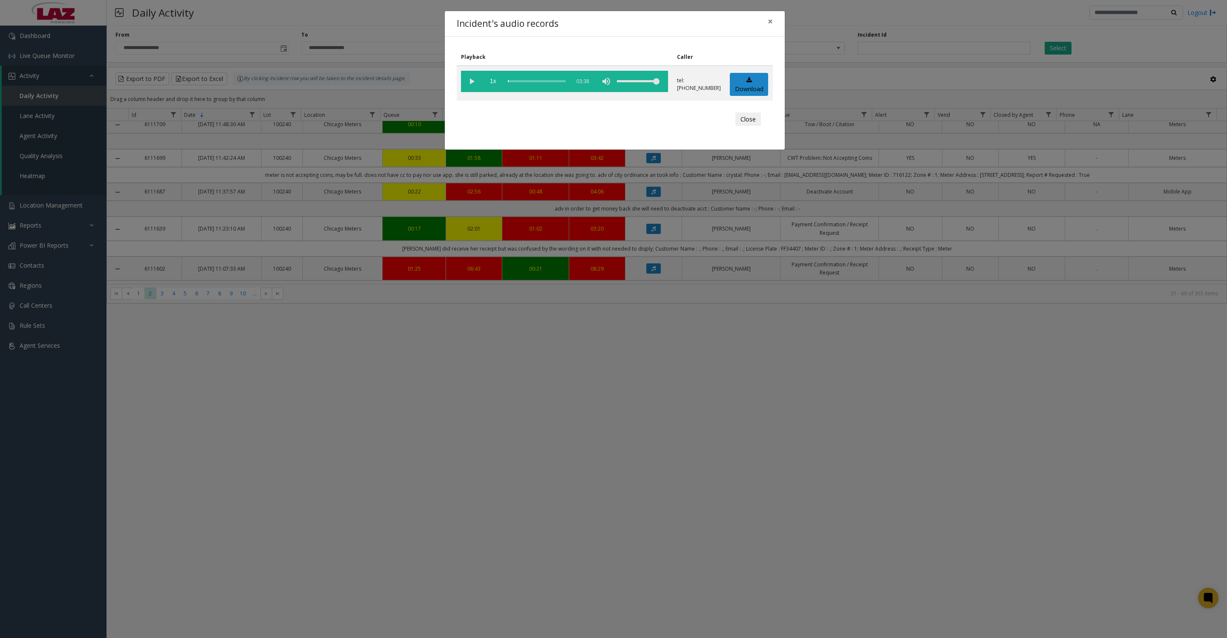
click at [752, 126] on button "Close" at bounding box center [749, 120] width 26 height 14
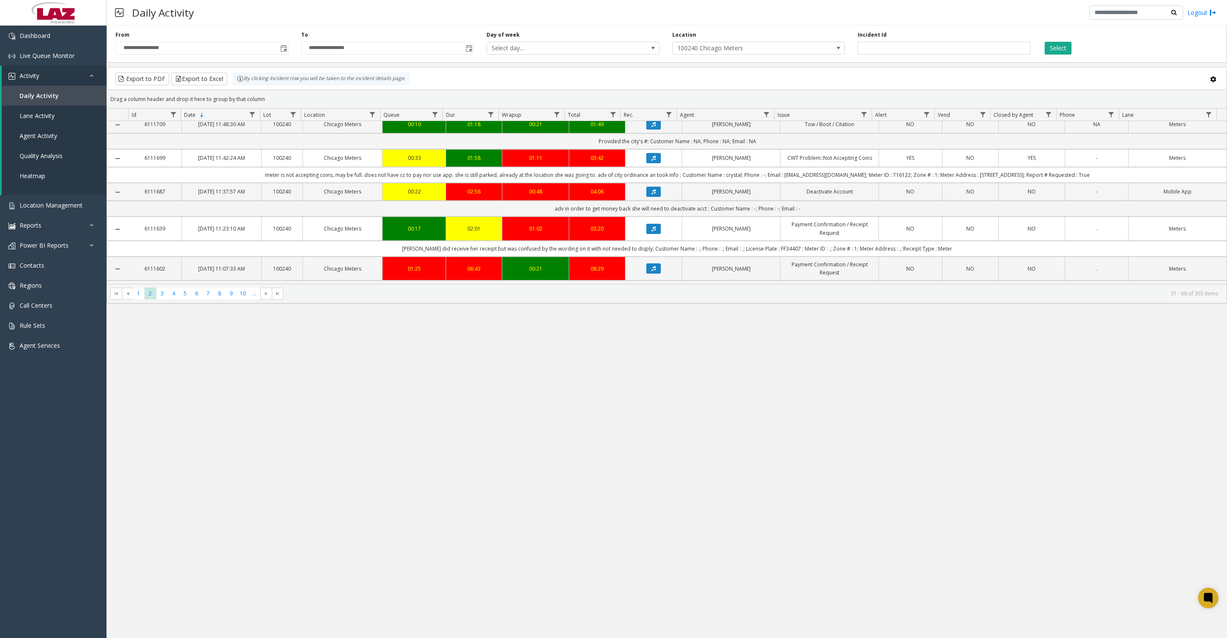
click at [282, 55] on span "Toggle popup" at bounding box center [283, 48] width 9 height 14
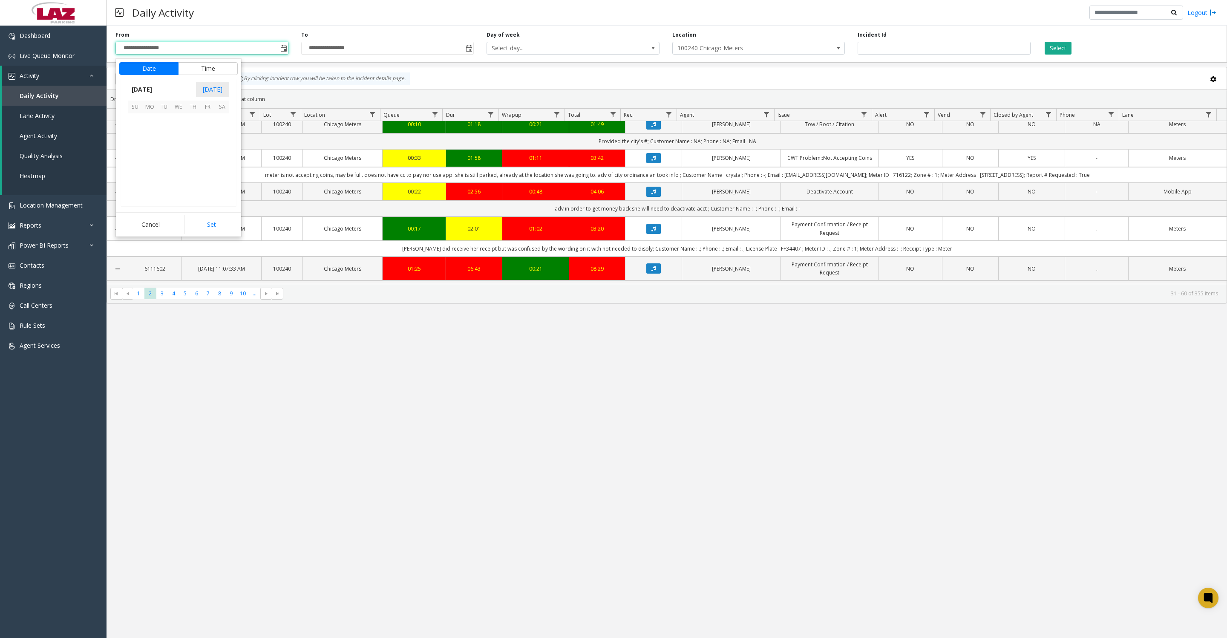
scroll to position [152897, 0]
click at [202, 128] on span "5" at bounding box center [207, 120] width 14 height 14
click at [139, 141] on span "8" at bounding box center [140, 139] width 3 height 8
click at [211, 232] on button "Set" at bounding box center [212, 224] width 54 height 19
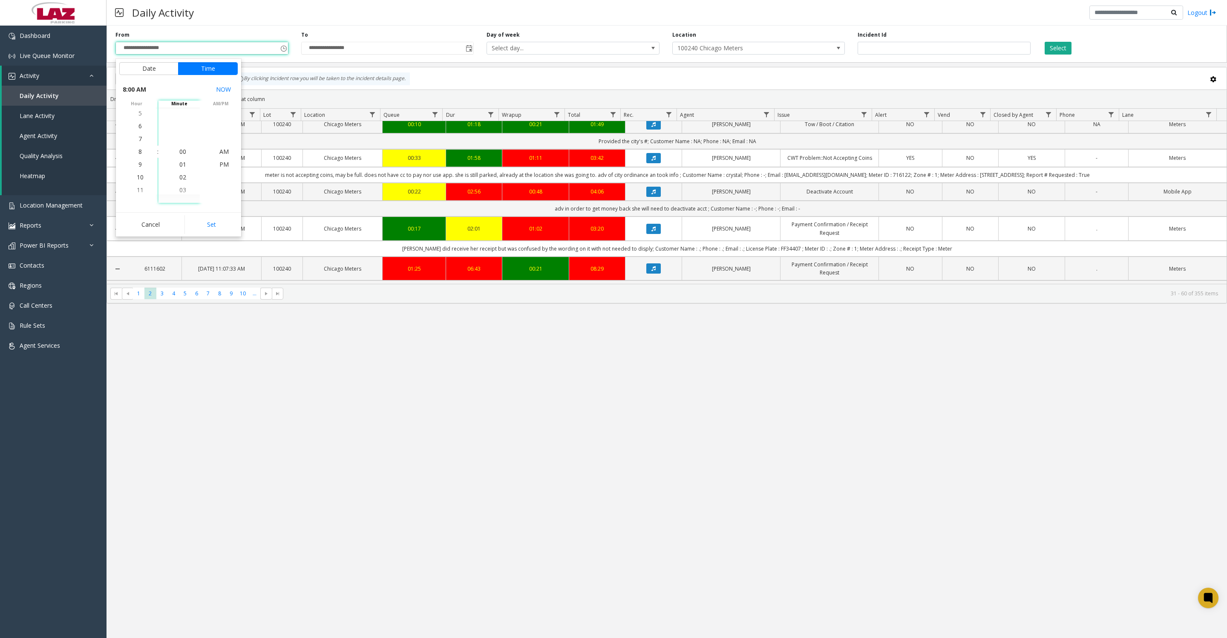
type input "**********"
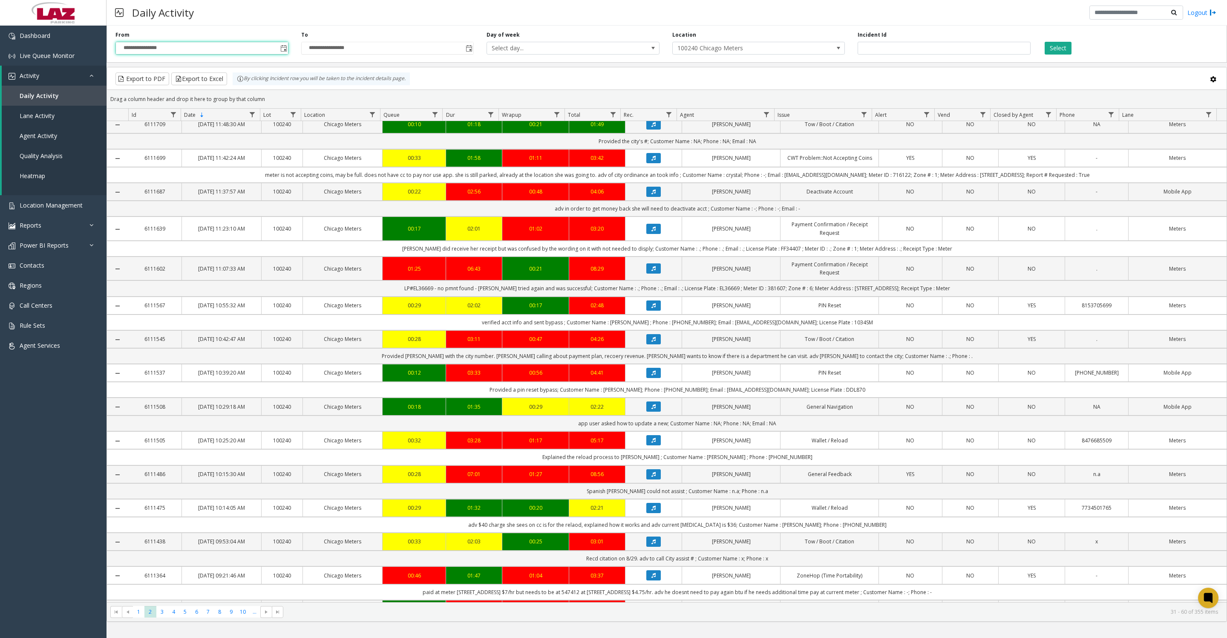
click at [719, 53] on span "100240 Chicago Meters" at bounding box center [742, 48] width 138 height 12
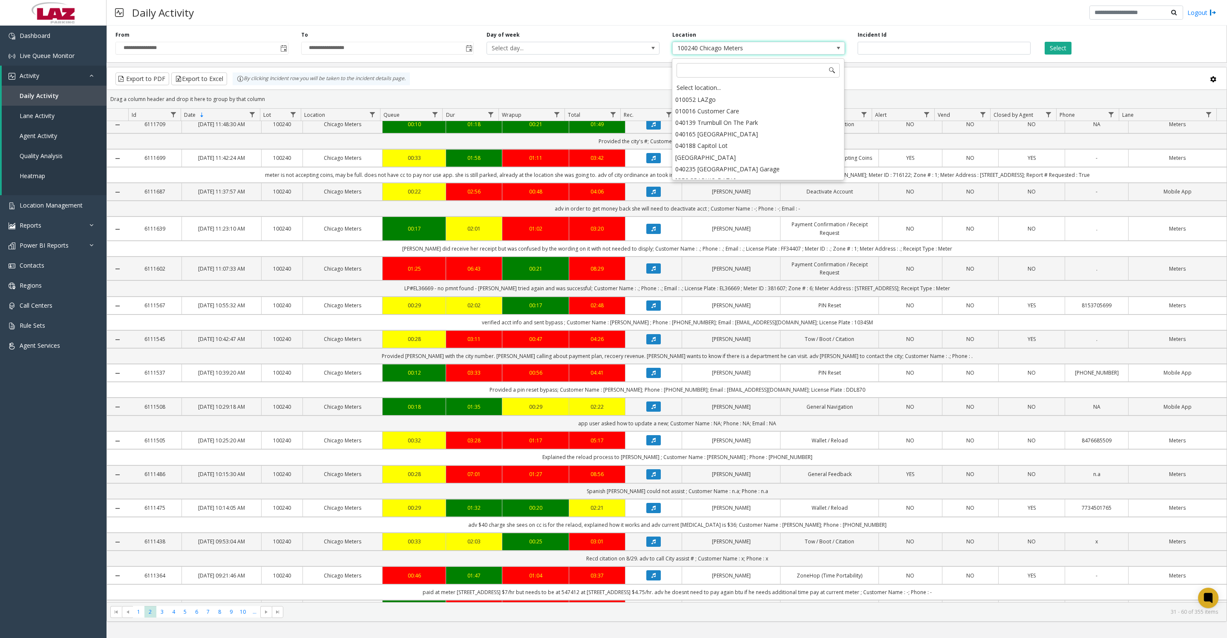
scroll to position [6804, 0]
click at [721, 92] on div "Select location..." at bounding box center [758, 88] width 170 height 12
click at [739, 48] on span "Select location..." at bounding box center [742, 48] width 138 height 12
type input "****"
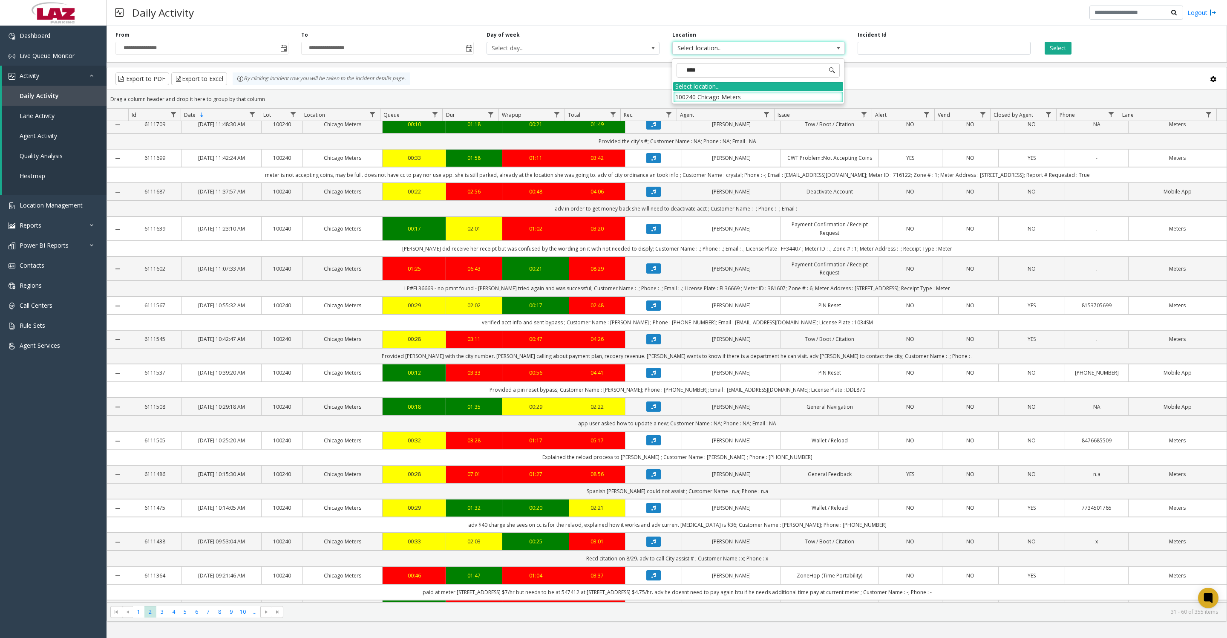
click at [696, 94] on li "100240 Chicago Meters" at bounding box center [758, 97] width 170 height 12
click at [1055, 52] on button "Select" at bounding box center [1058, 48] width 27 height 13
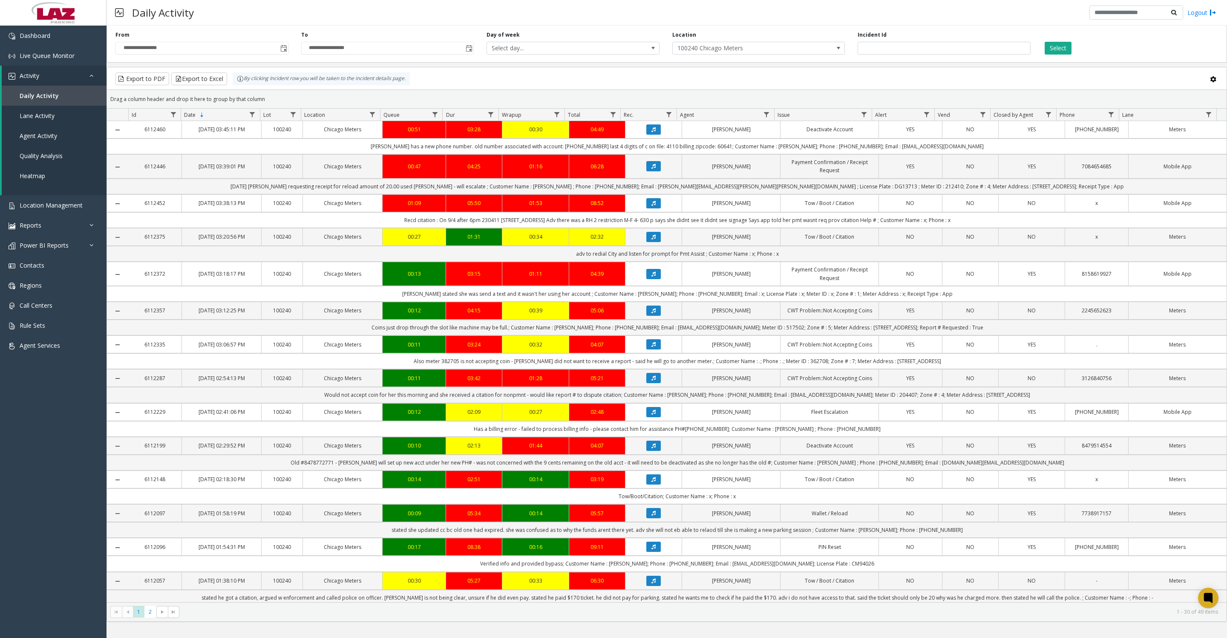
click at [1055, 52] on button "Select" at bounding box center [1058, 48] width 27 height 13
click at [1054, 50] on button "Select" at bounding box center [1058, 48] width 27 height 13
click at [227, 78] on button "Export to Excel" at bounding box center [199, 78] width 56 height 13
